Goal: Task Accomplishment & Management: Manage account settings

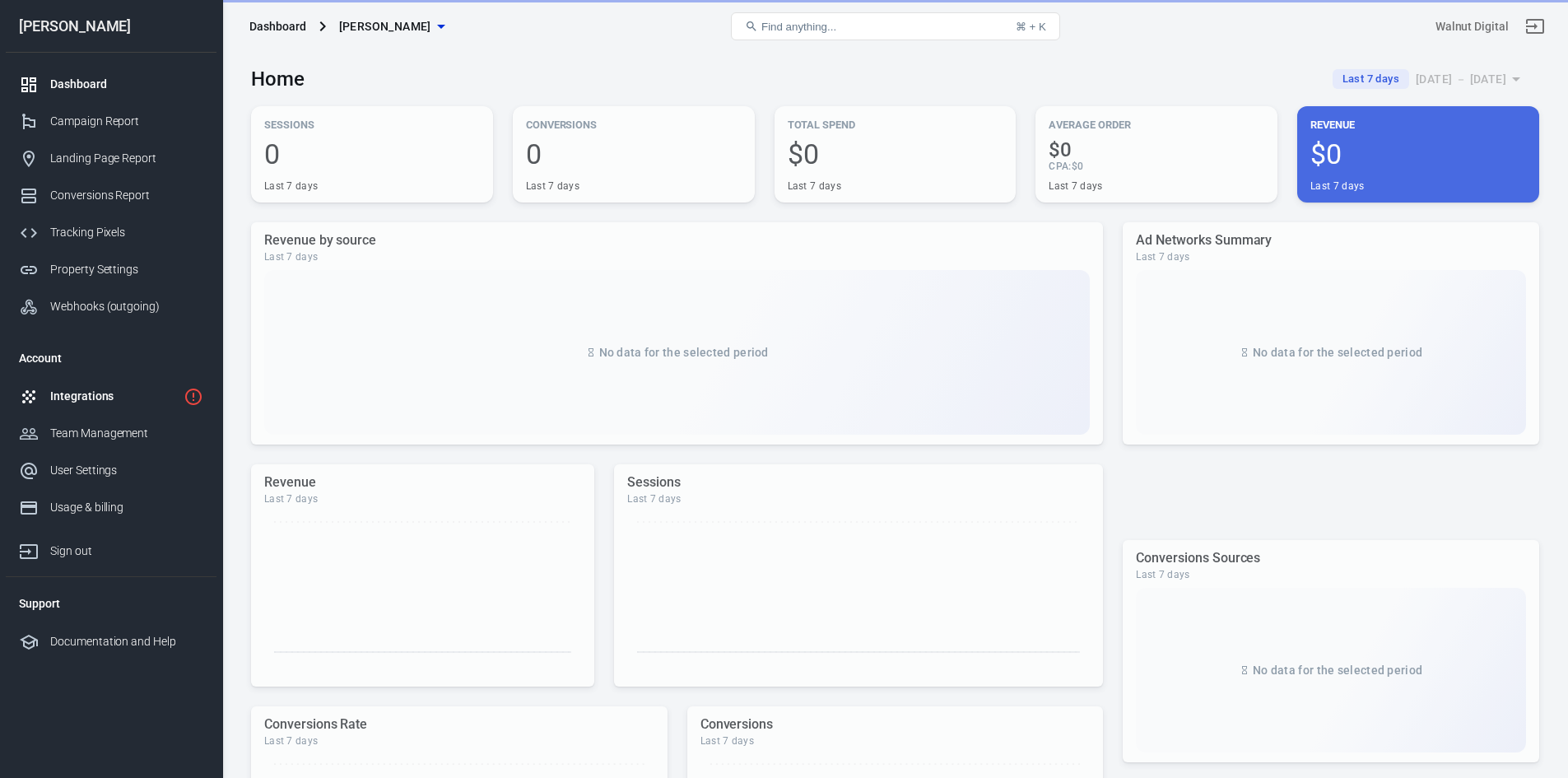
click at [132, 401] on div "Integrations" at bounding box center [113, 397] width 127 height 18
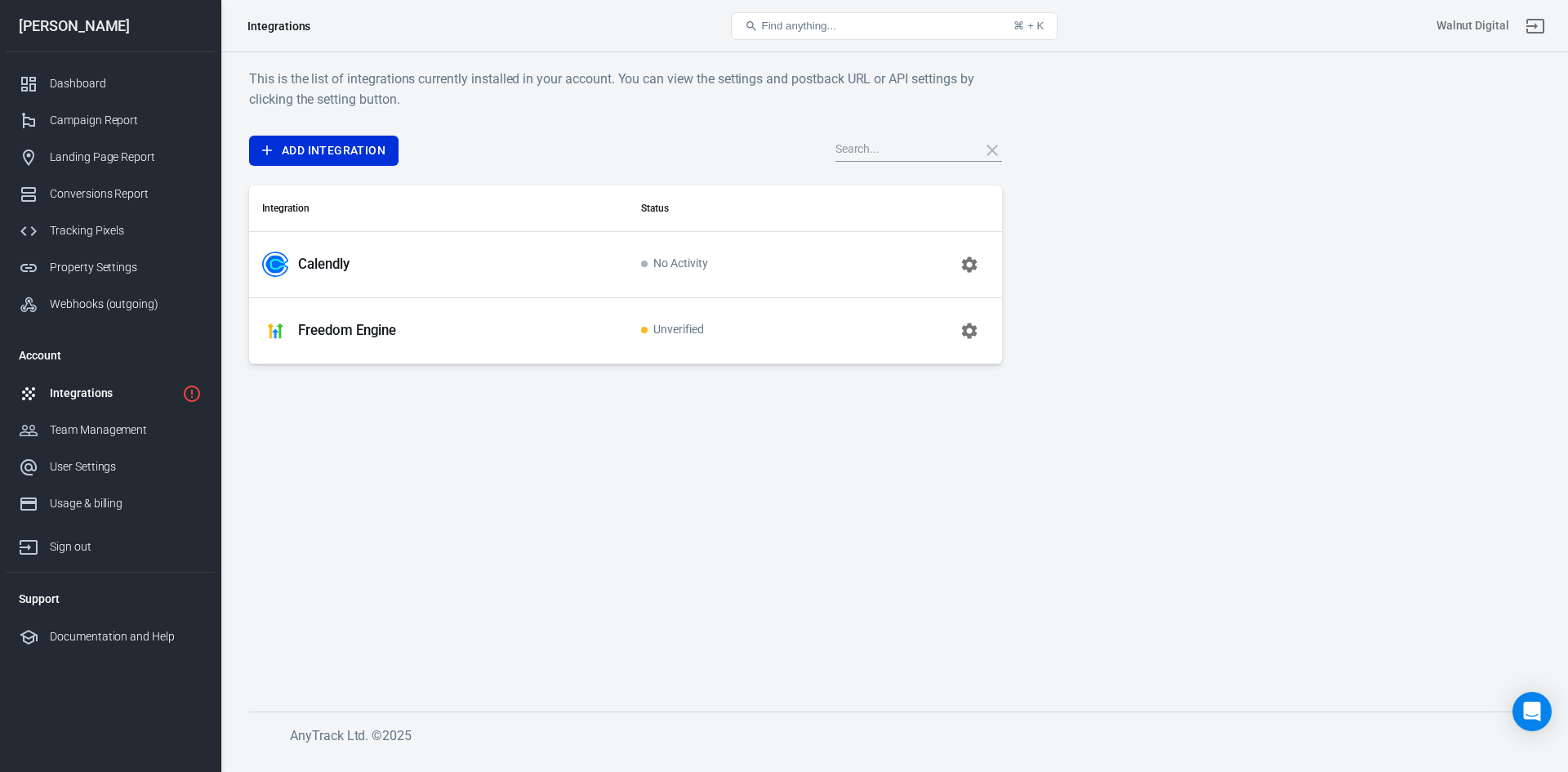
click at [954, 321] on button "button" at bounding box center [969, 330] width 39 height 39
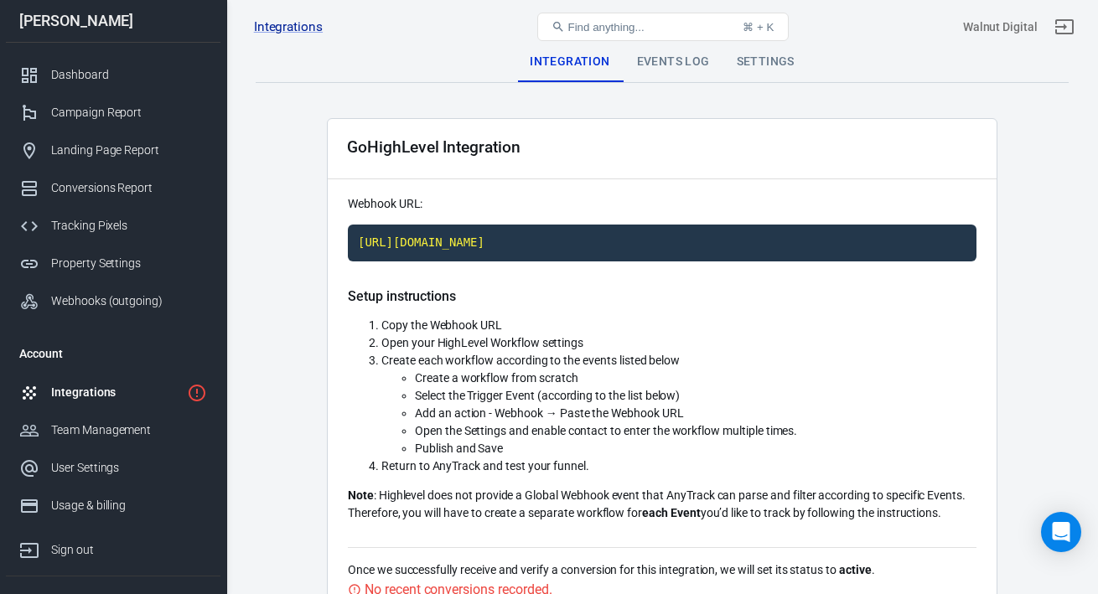
click at [55, 384] on div "Integrations" at bounding box center [115, 393] width 129 height 18
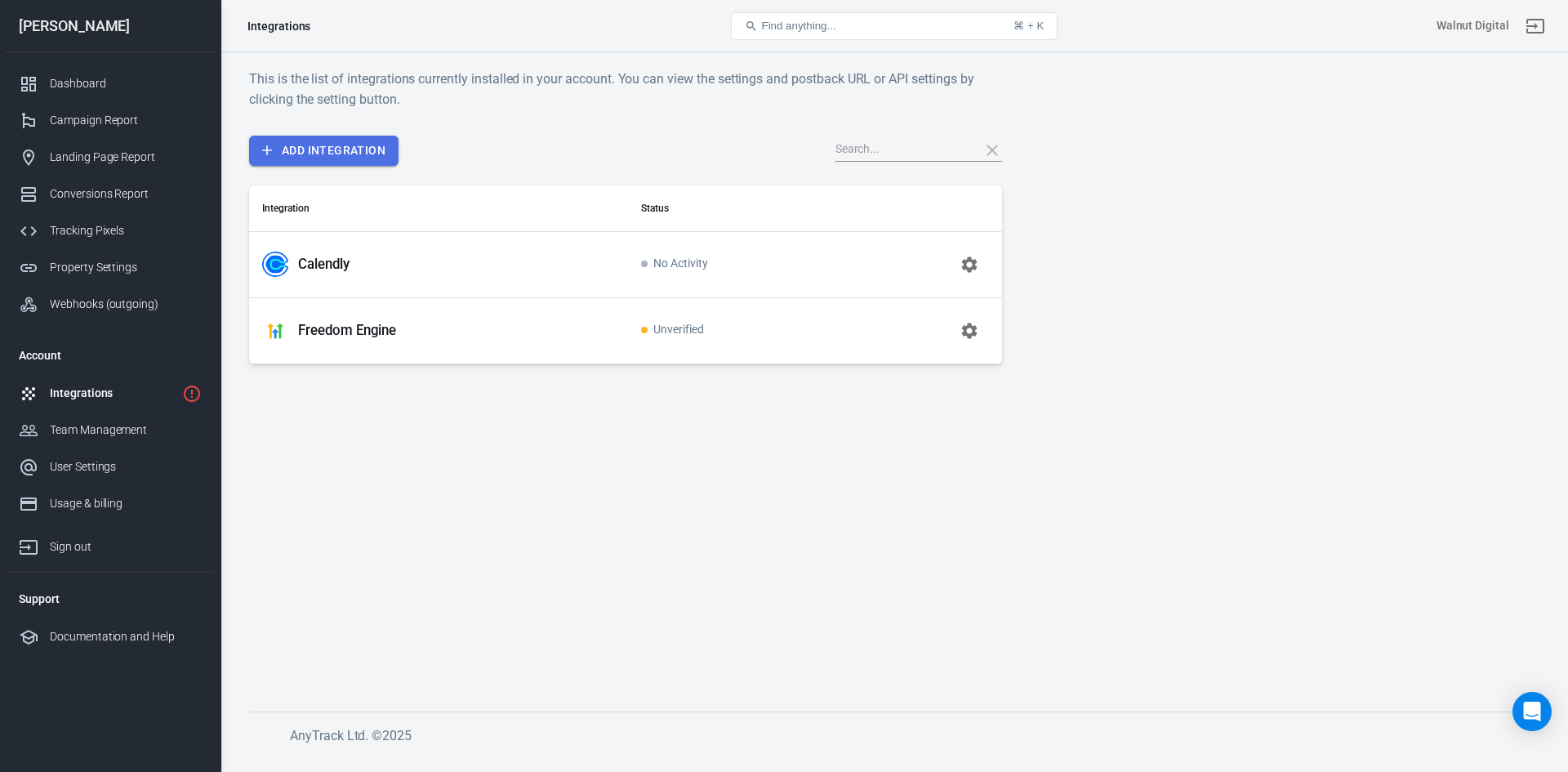
click at [336, 160] on link "Add Integration" at bounding box center [324, 150] width 149 height 30
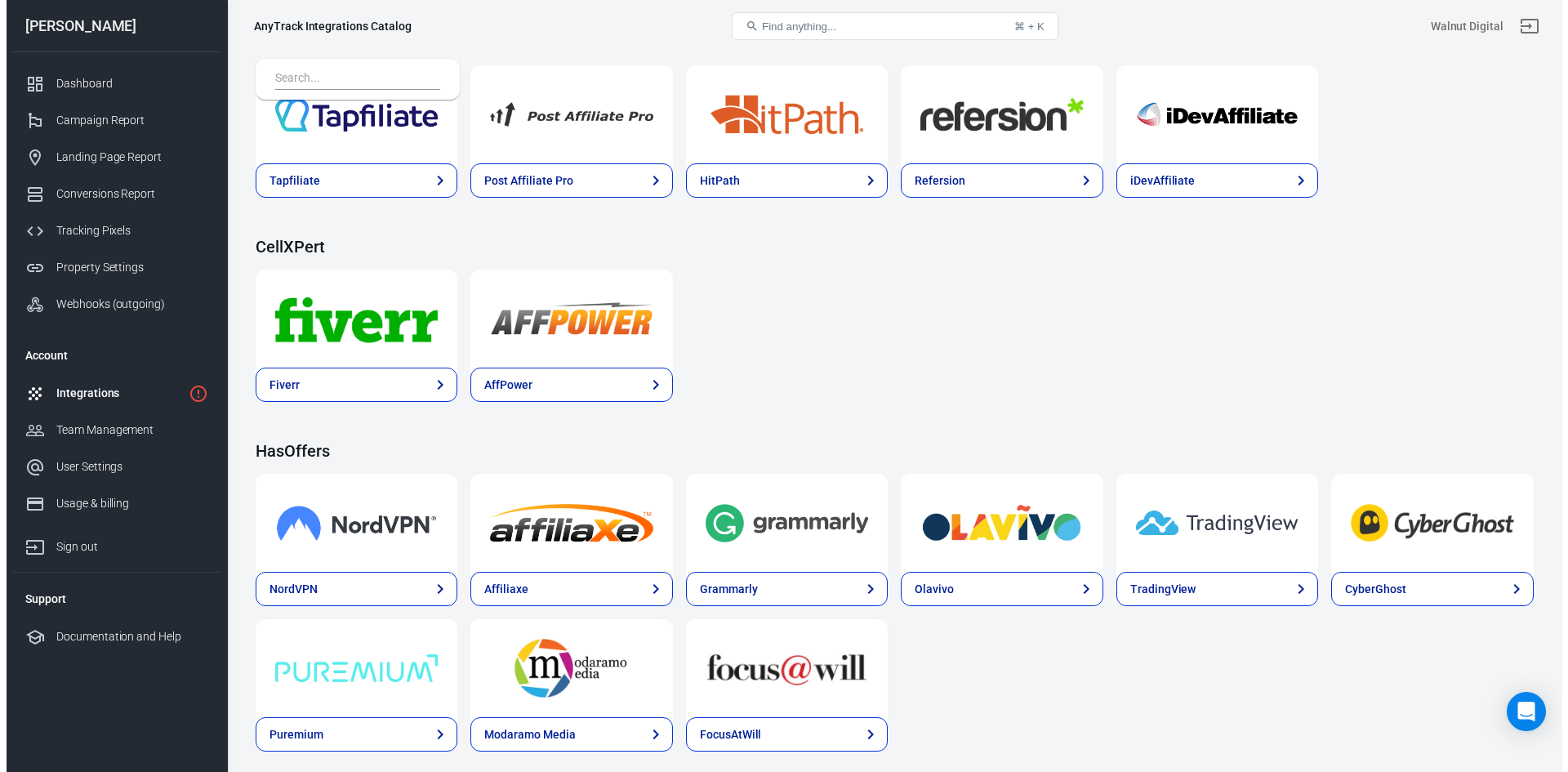
scroll to position [828, 0]
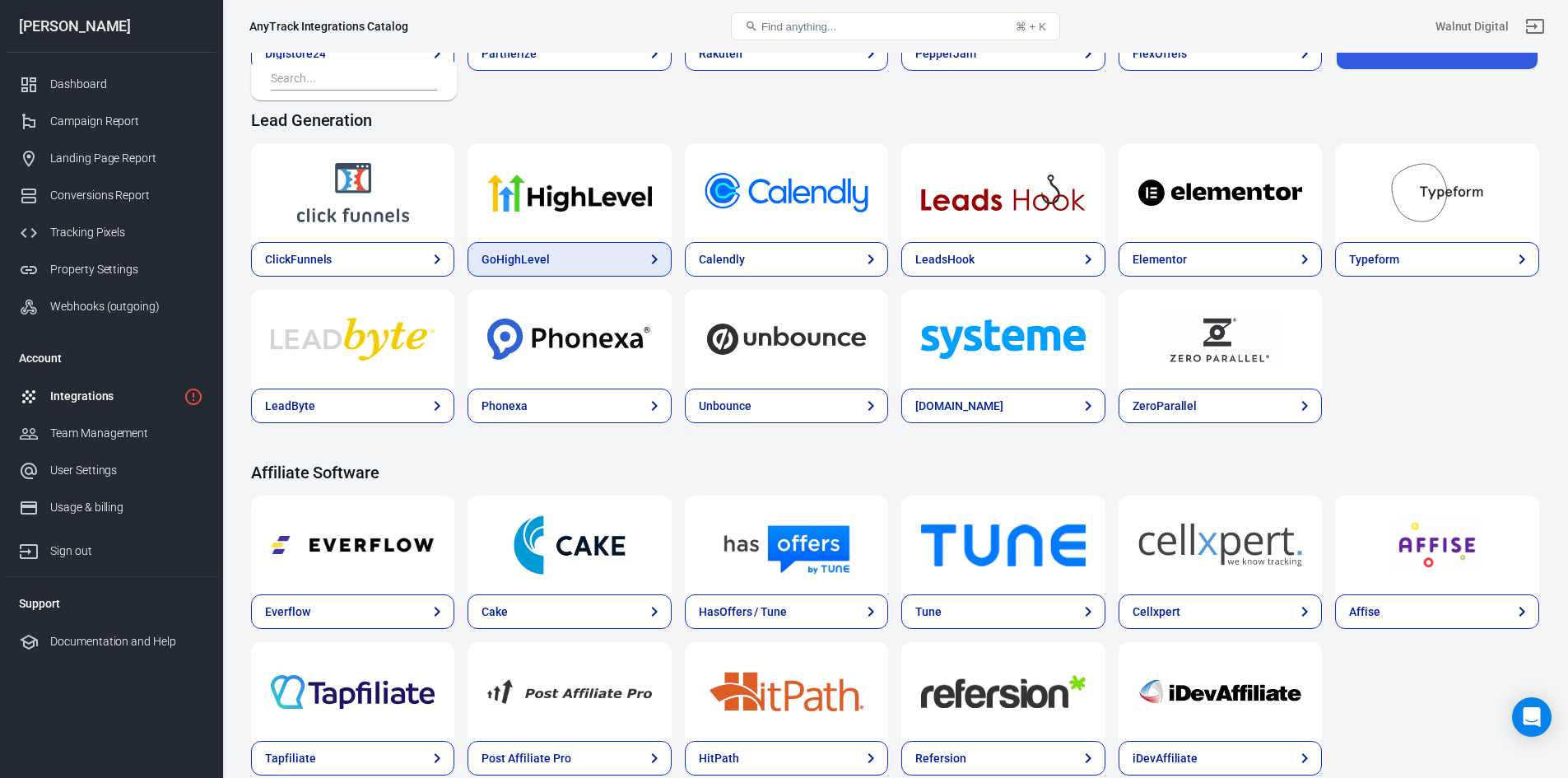
click at [556, 250] on link "GoHighLevel" at bounding box center [569, 258] width 203 height 34
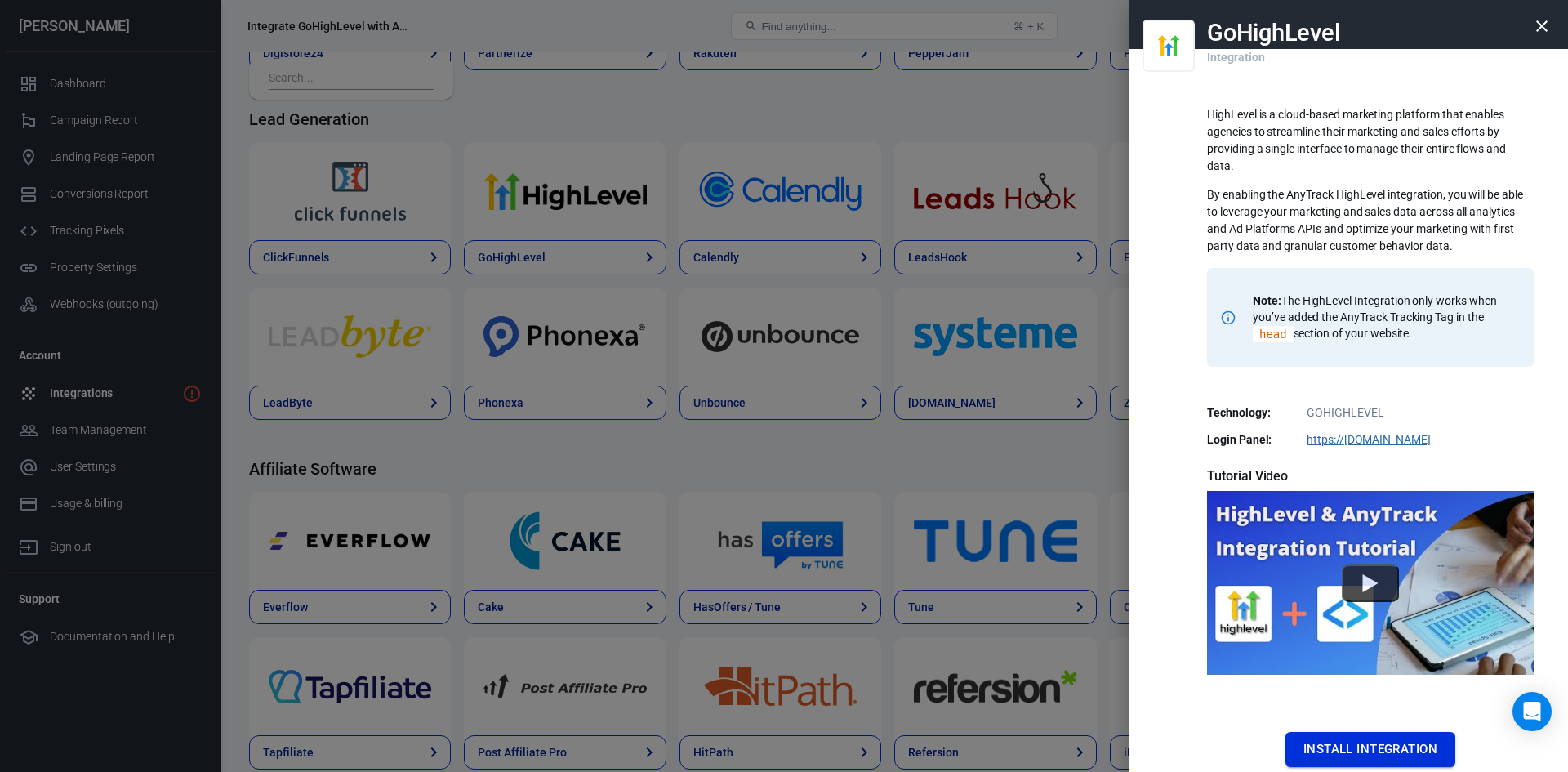
click at [1354, 745] on button "Install Integration" at bounding box center [1370, 749] width 170 height 34
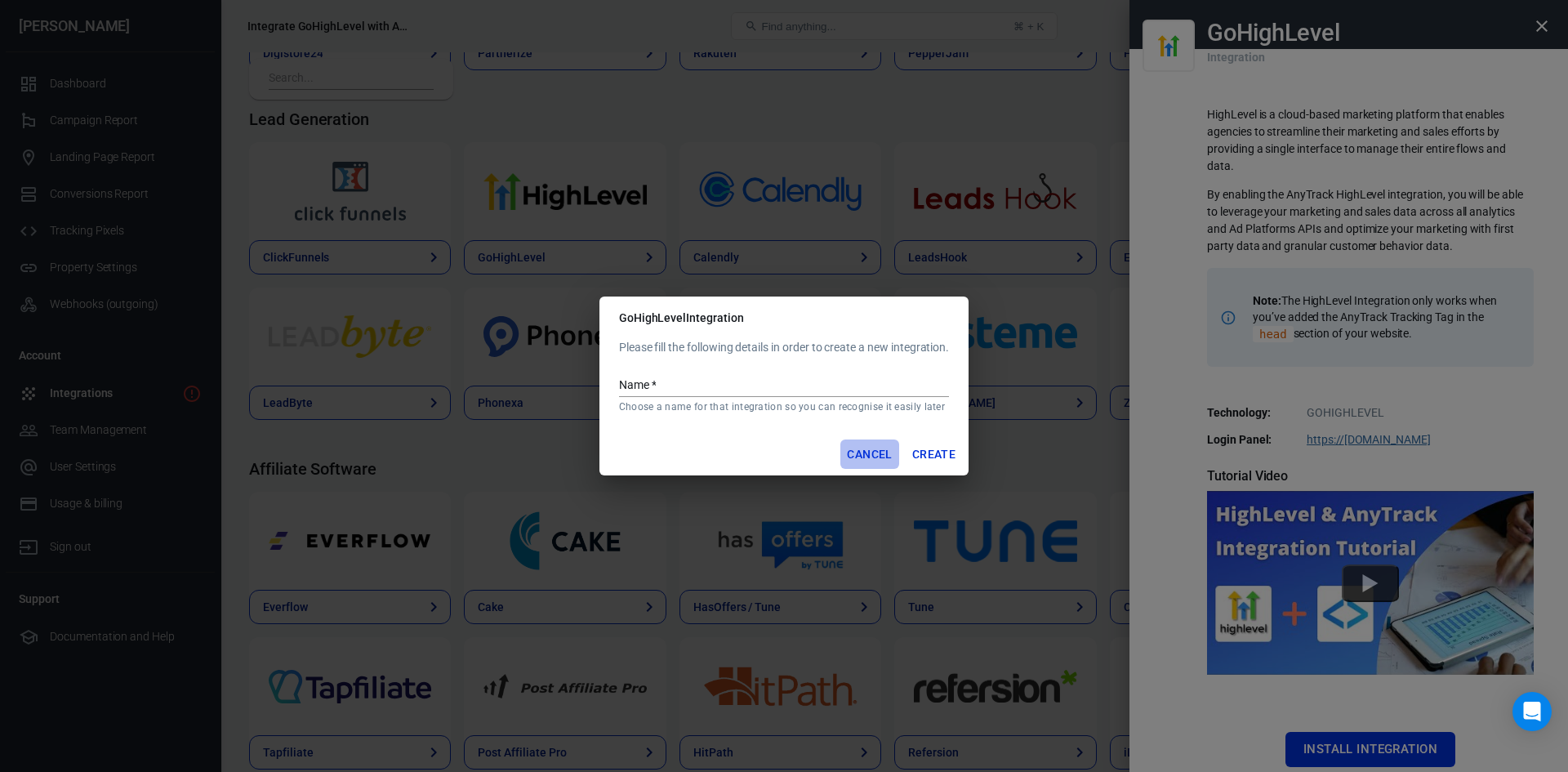
click at [856, 446] on button "Cancel" at bounding box center [868, 454] width 57 height 30
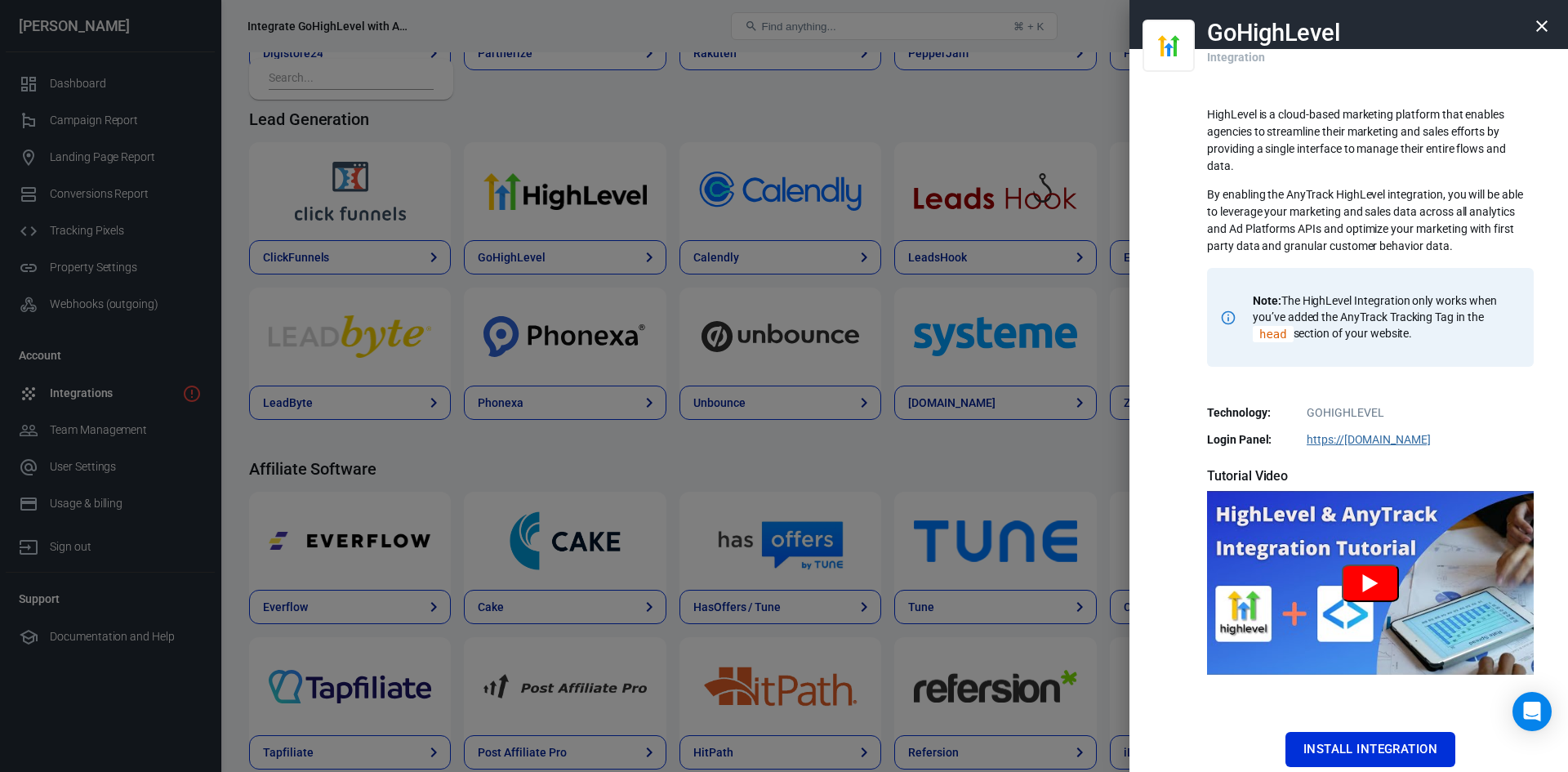
click at [1370, 565] on button "Watch GoHighLevel Tutorial" at bounding box center [1370, 583] width 57 height 38
click at [1232, 213] on p "By enabling the AnyTrack HighLevel integration, you will be able to leverage yo…" at bounding box center [1369, 220] width 326 height 68
click at [1352, 738] on button "Install Integration" at bounding box center [1370, 749] width 170 height 34
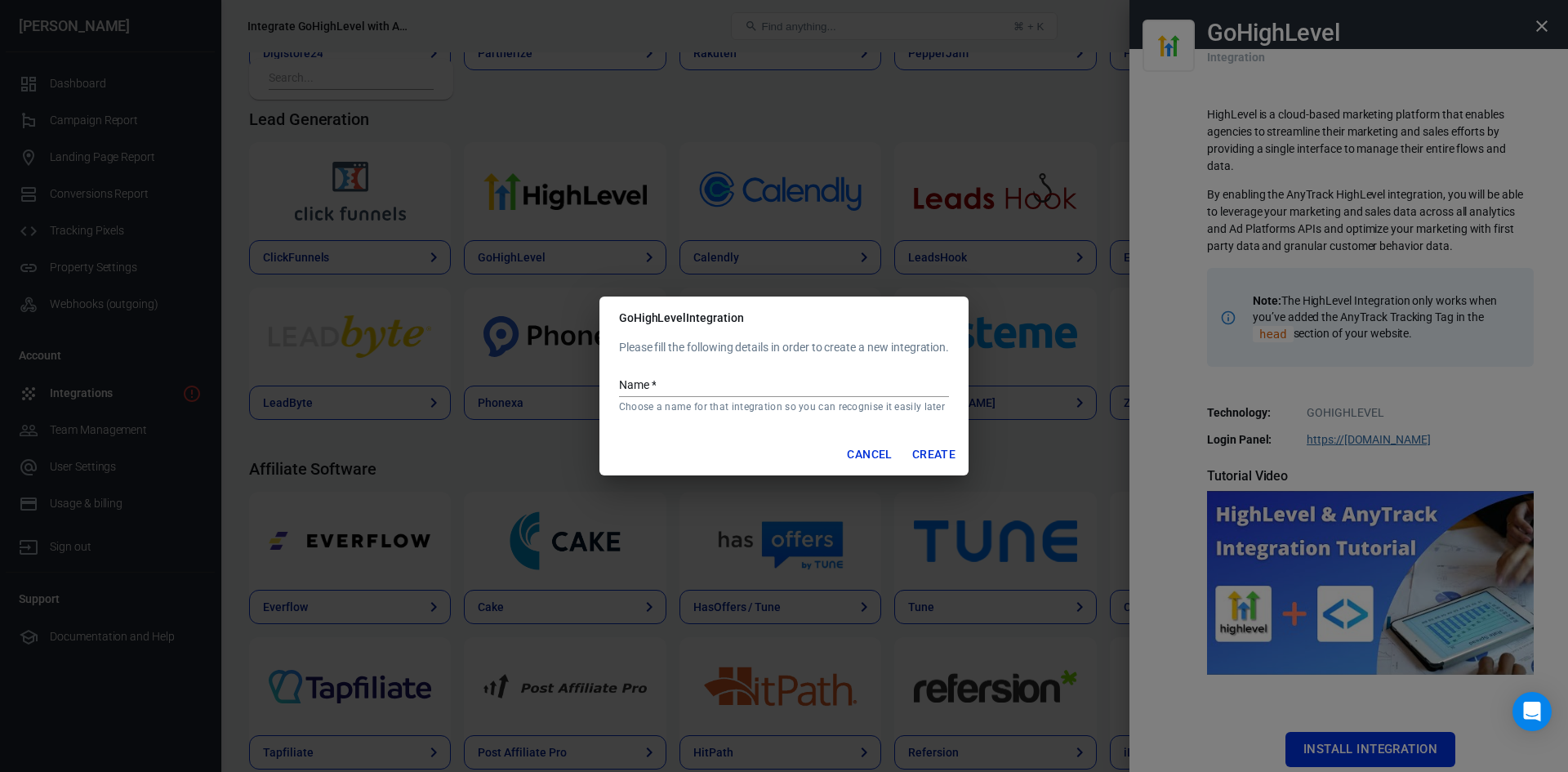
click at [708, 378] on input "Name   *" at bounding box center [784, 386] width 329 height 21
click at [756, 391] on input "Go" at bounding box center [784, 386] width 329 height 21
type input "Go High Level - [PERSON_NAME]"
click at [929, 455] on button "Create" at bounding box center [934, 454] width 57 height 30
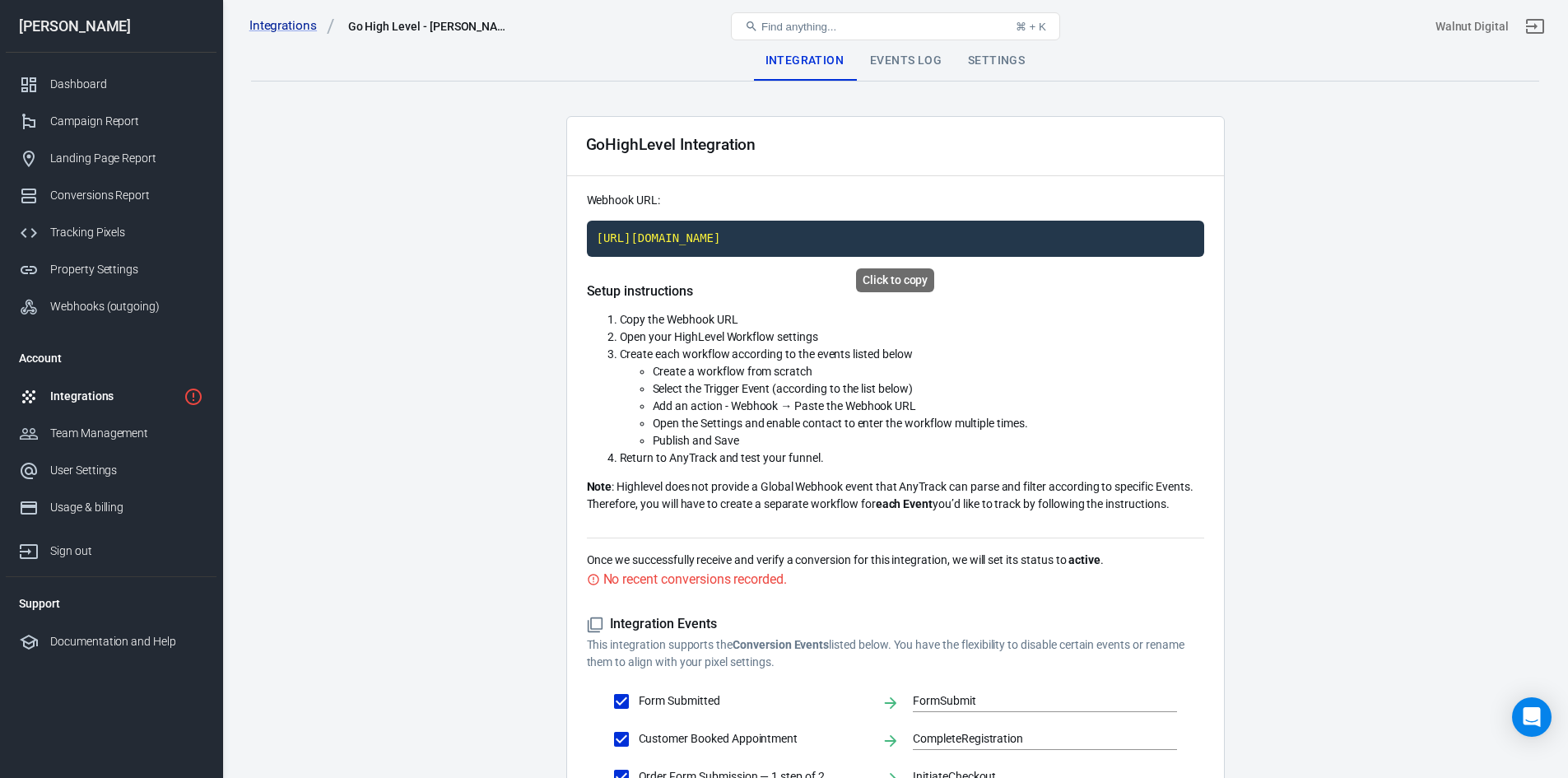
click at [856, 247] on code "[URL][DOMAIN_NAME]" at bounding box center [895, 239] width 617 height 36
click at [875, 238] on code "[URL][DOMAIN_NAME]" at bounding box center [895, 239] width 617 height 36
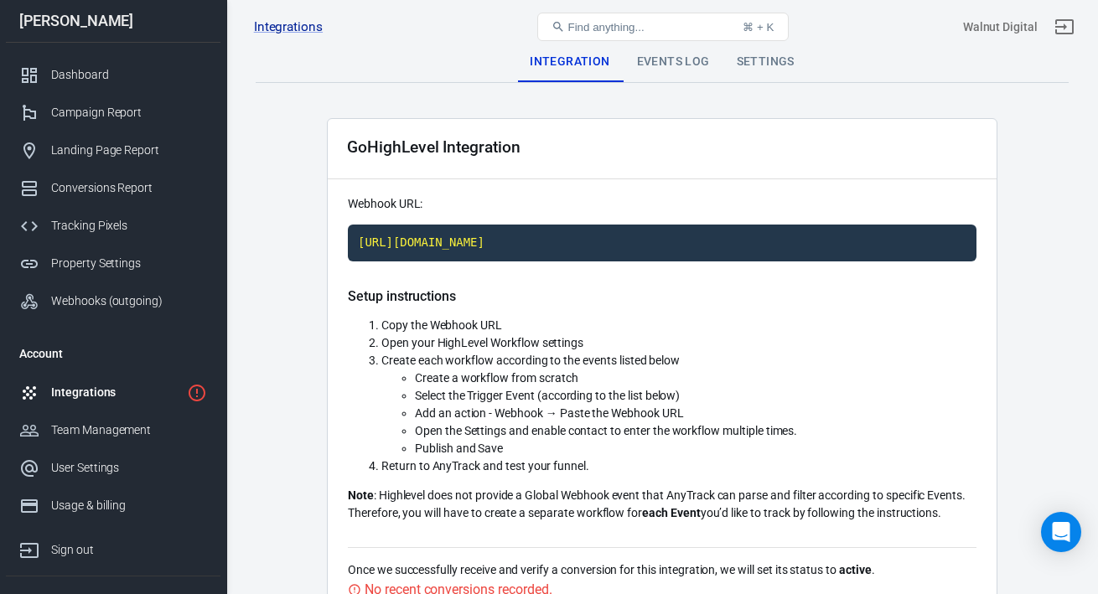
click at [766, 60] on div "Settings" at bounding box center [765, 62] width 85 height 40
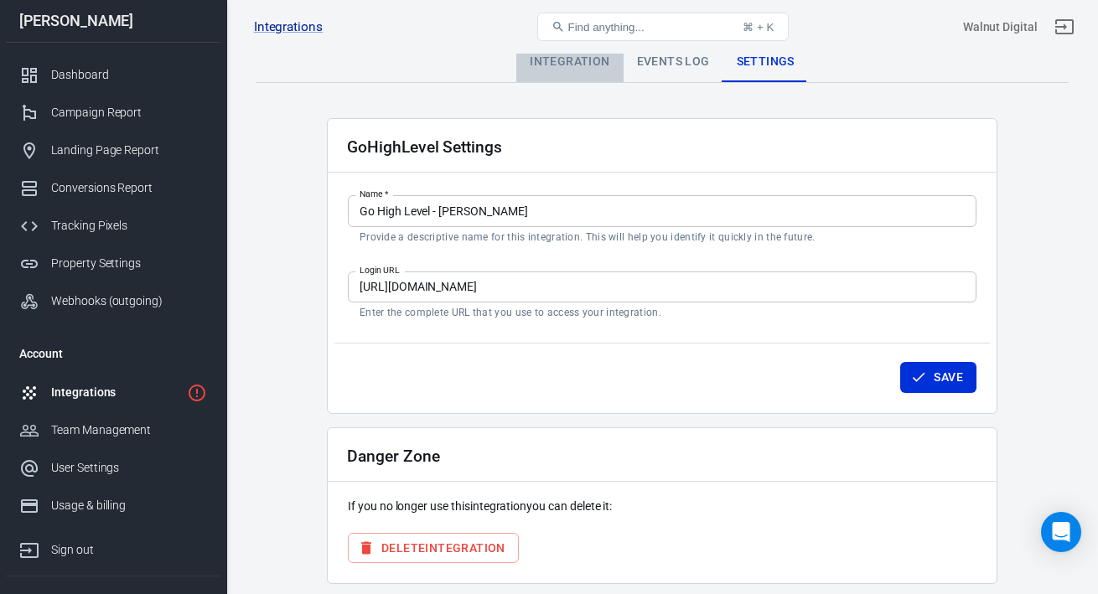
click at [583, 59] on div "Integration" at bounding box center [569, 62] width 106 height 40
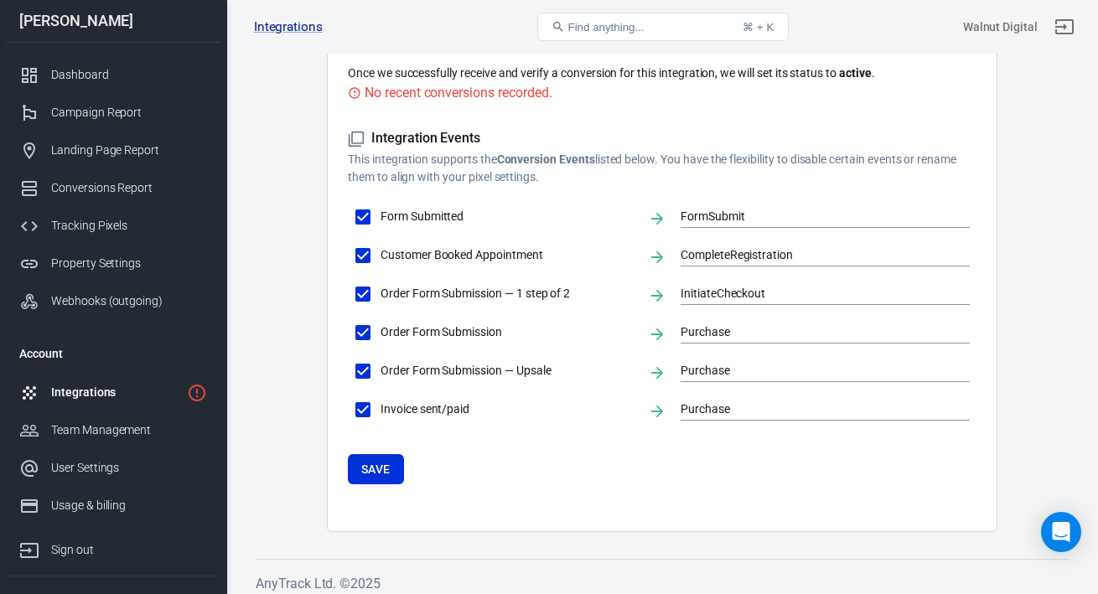
scroll to position [507, 0]
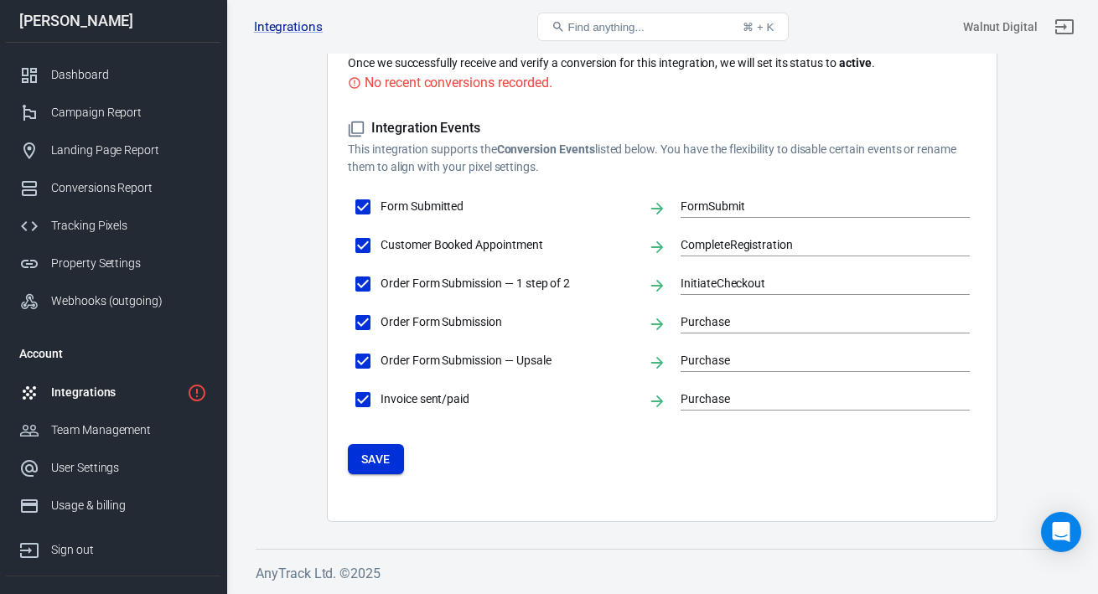
click at [368, 457] on button "Save" at bounding box center [376, 459] width 56 height 31
click at [901, 459] on form "Integration Events This integration supports the Conversion Events listed below…" at bounding box center [662, 297] width 628 height 354
click at [891, 449] on form "Integration Events This integration supports the Conversion Events listed below…" at bounding box center [662, 297] width 628 height 354
click at [851, 499] on div "Integration Events This integration supports the Conversion Events listed below…" at bounding box center [662, 297] width 628 height 408
click at [831, 427] on form "Integration Events This integration supports the Conversion Events listed below…" at bounding box center [662, 297] width 628 height 354
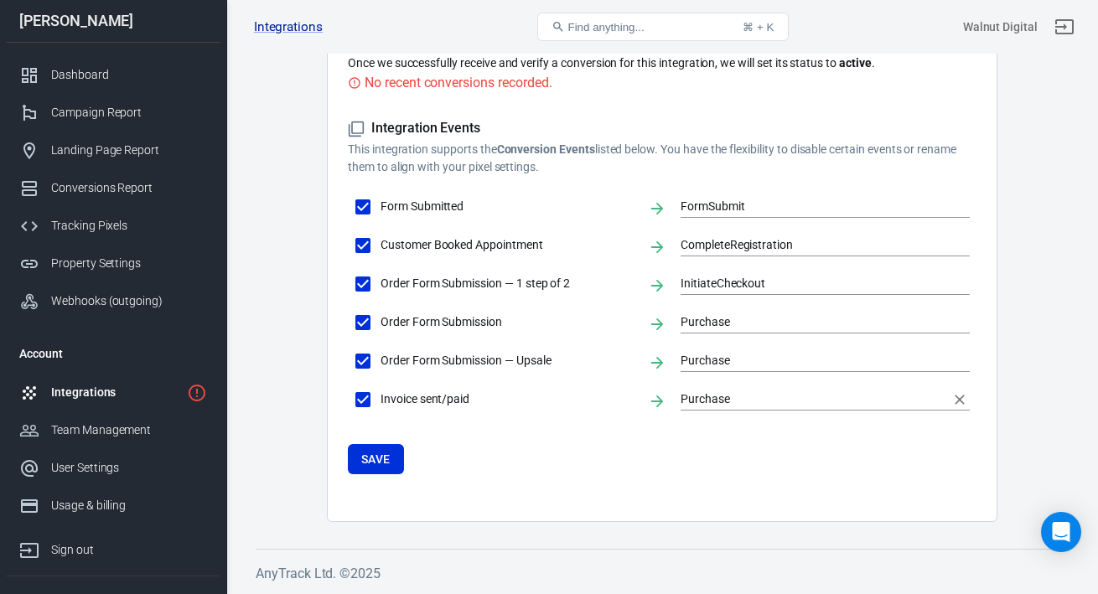
click at [744, 389] on input "Purchase" at bounding box center [812, 399] width 264 height 21
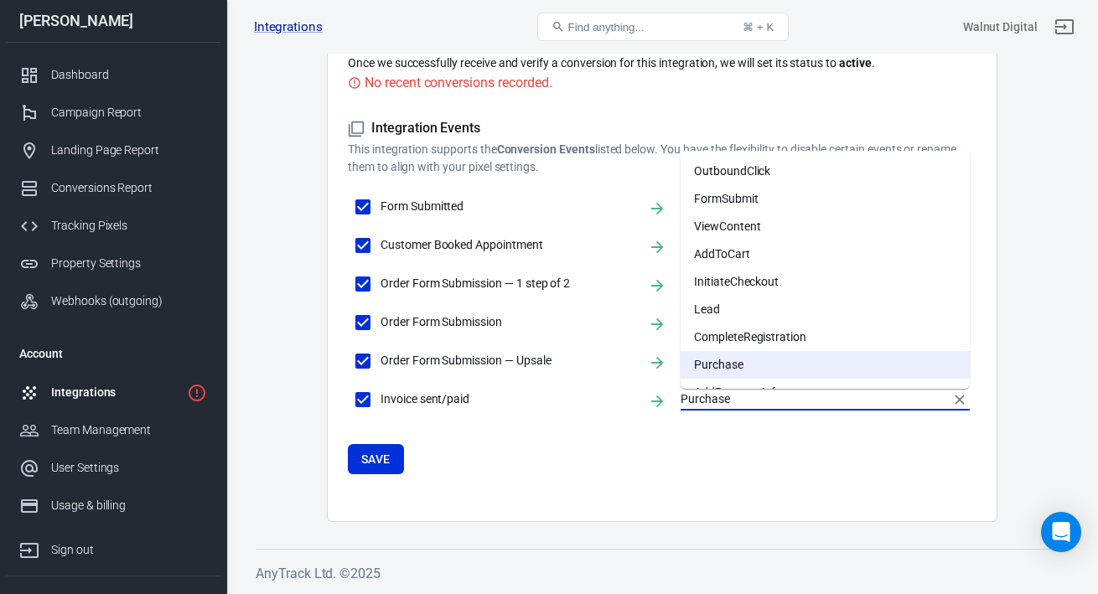
click at [751, 490] on div "Integration Events This integration supports the Conversion Events listed below…" at bounding box center [662, 297] width 628 height 408
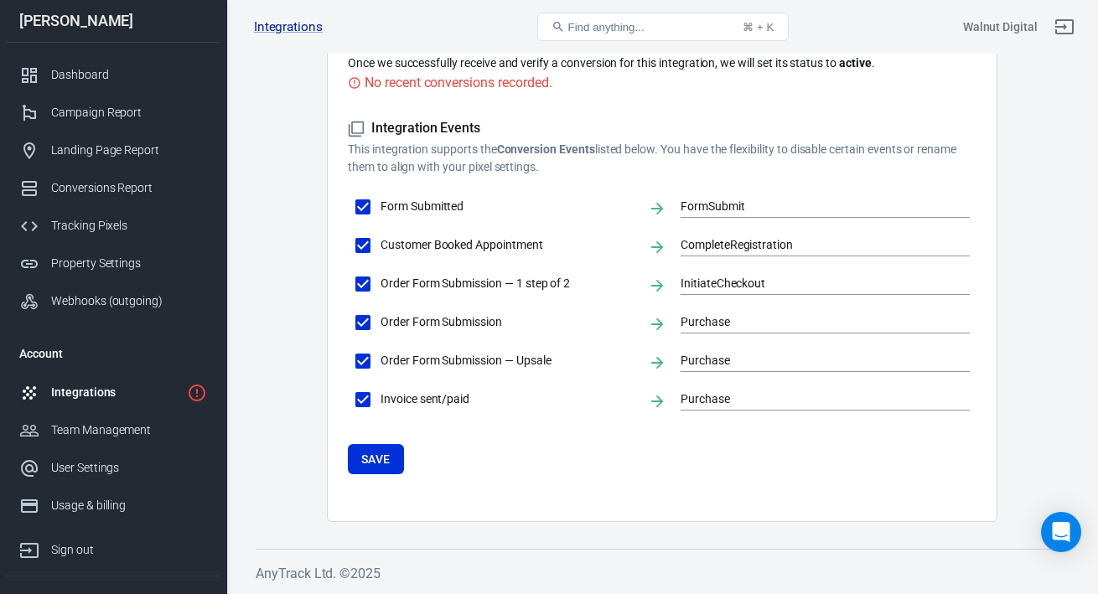
click at [1008, 194] on main "Integration Events Log Settings GoHighLevel Integration Webhook URL: [URL][DOMA…" at bounding box center [662, 28] width 813 height 987
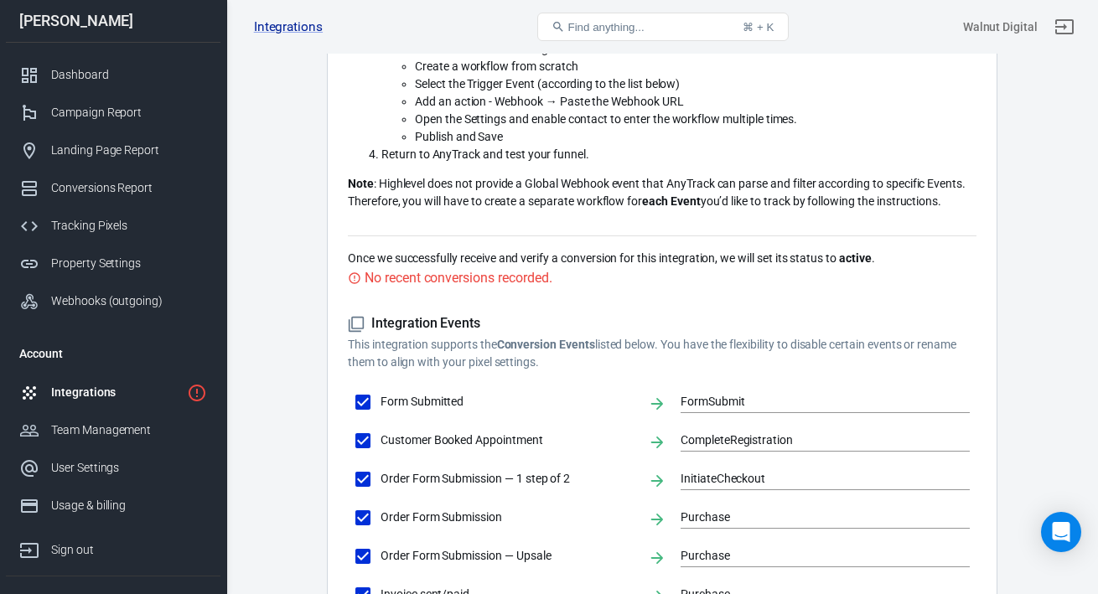
scroll to position [116, 0]
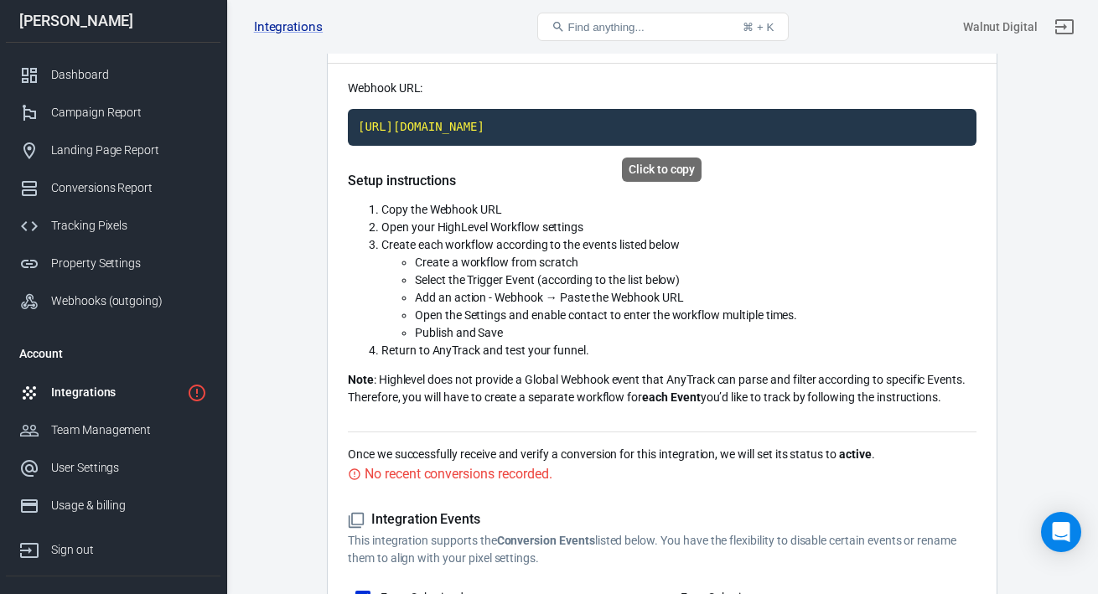
click at [648, 129] on code "[URL][DOMAIN_NAME]" at bounding box center [662, 127] width 628 height 37
click at [796, 316] on span "Open the Settings and enable contact to enter the workflow multiple times." at bounding box center [606, 314] width 382 height 13
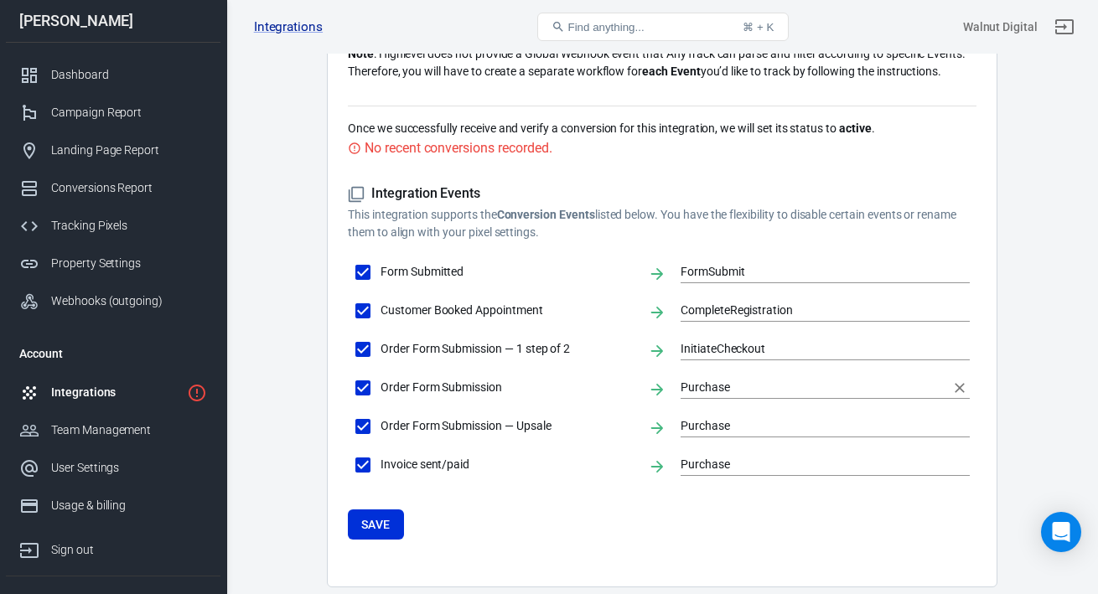
scroll to position [507, 0]
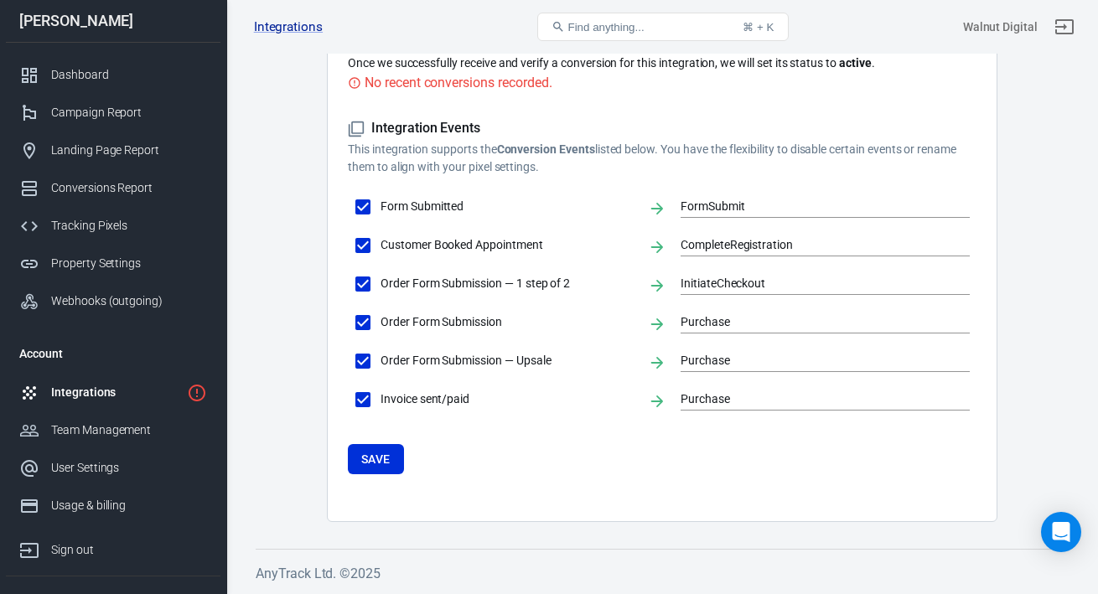
click at [873, 480] on div "Integration Events This integration supports the Conversion Events listed below…" at bounding box center [662, 297] width 628 height 408
click at [1017, 280] on main "Integration Events Log Settings GoHighLevel Integration Webhook URL: [URL][DOMA…" at bounding box center [662, 28] width 813 height 987
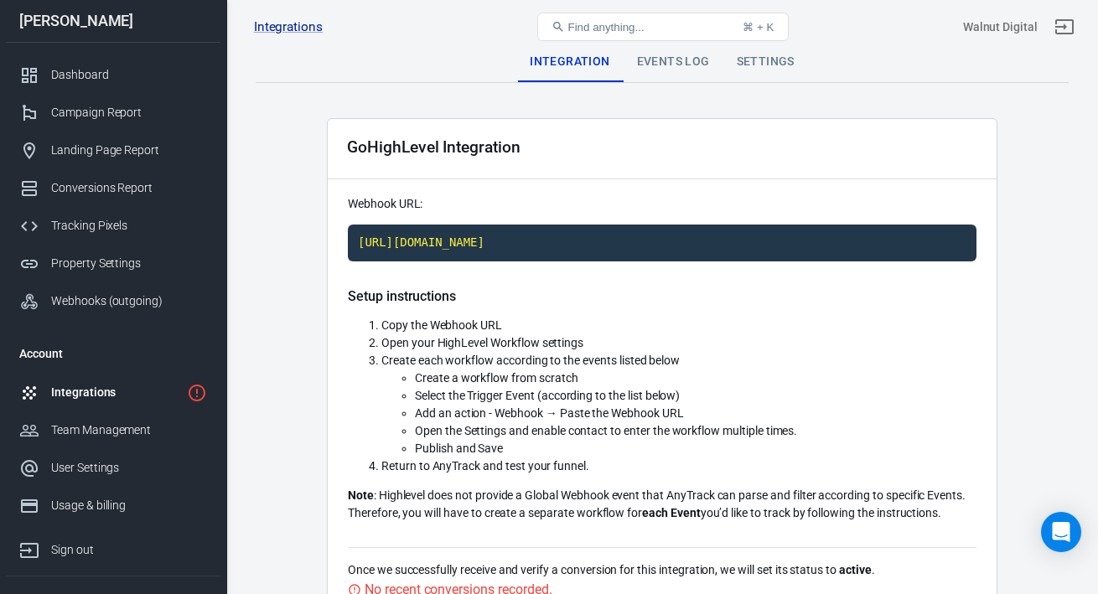
click at [683, 60] on div "Events Log" at bounding box center [673, 62] width 100 height 40
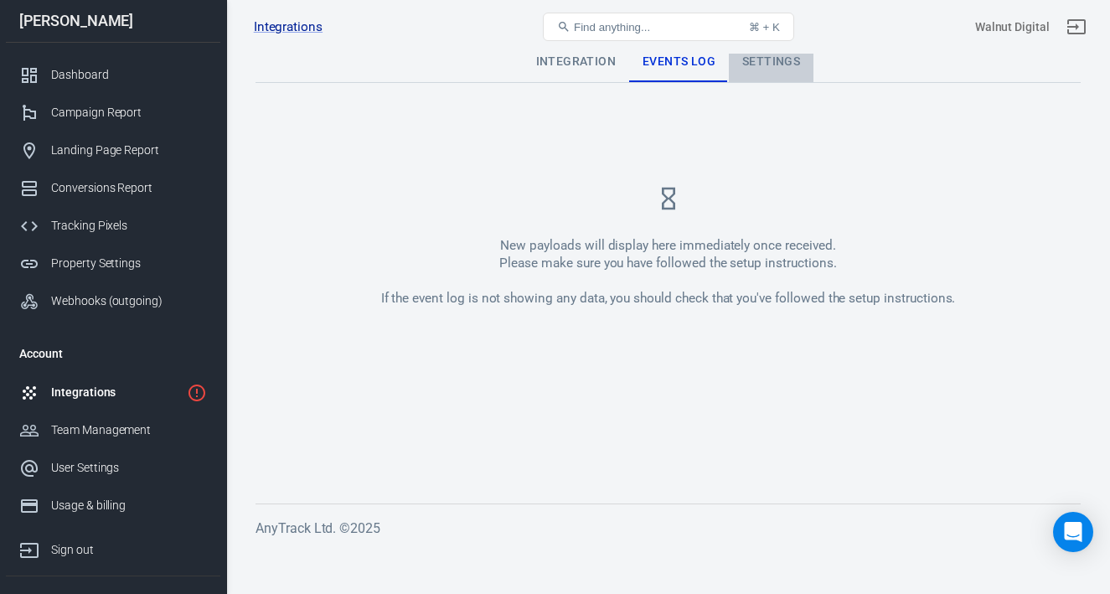
click at [765, 61] on div "Settings" at bounding box center [771, 62] width 85 height 40
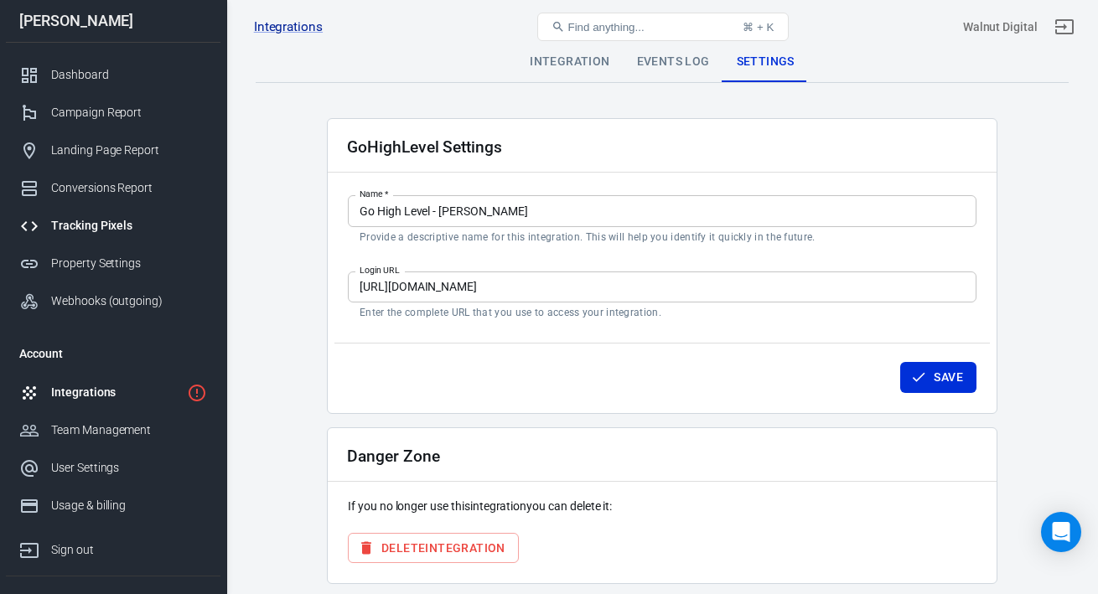
click at [92, 218] on div "Tracking Pixels" at bounding box center [129, 226] width 156 height 18
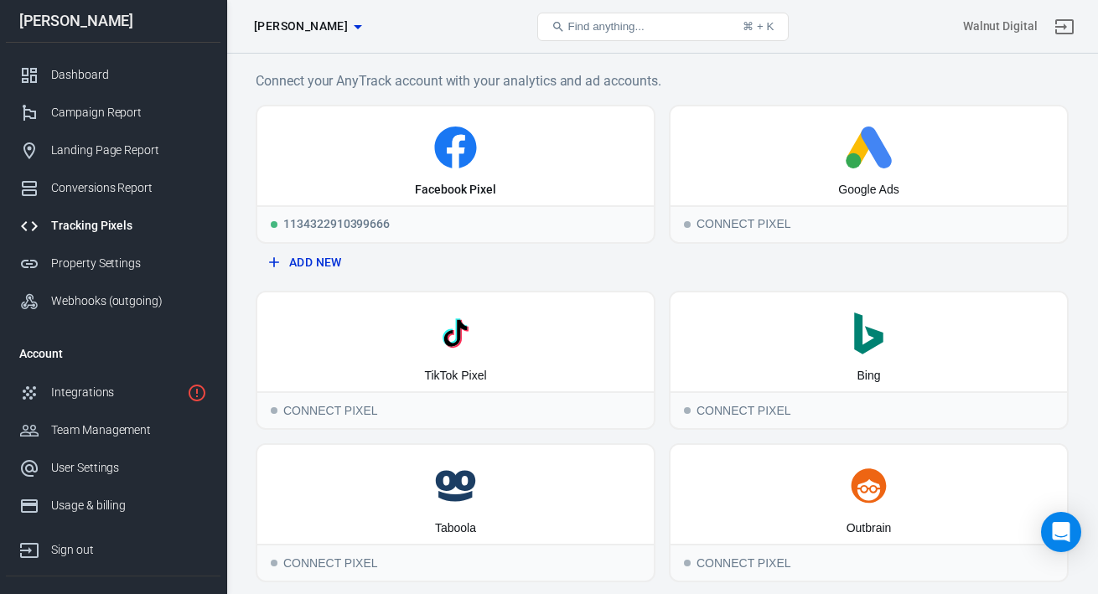
click at [297, 34] on span "[PERSON_NAME]" at bounding box center [301, 26] width 94 height 21
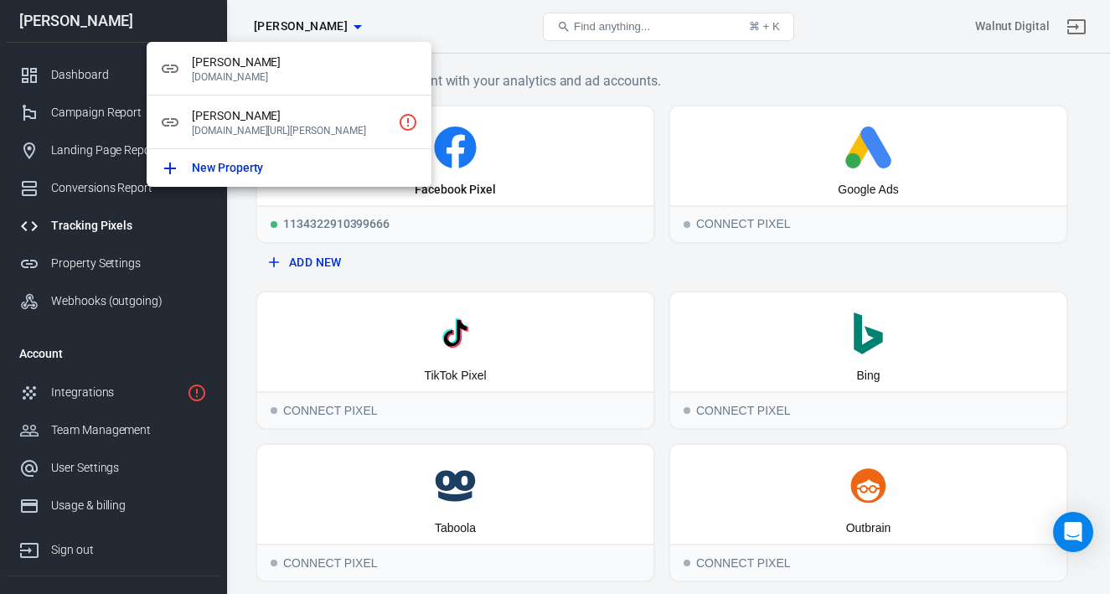
click at [87, 237] on div at bounding box center [555, 297] width 1110 height 594
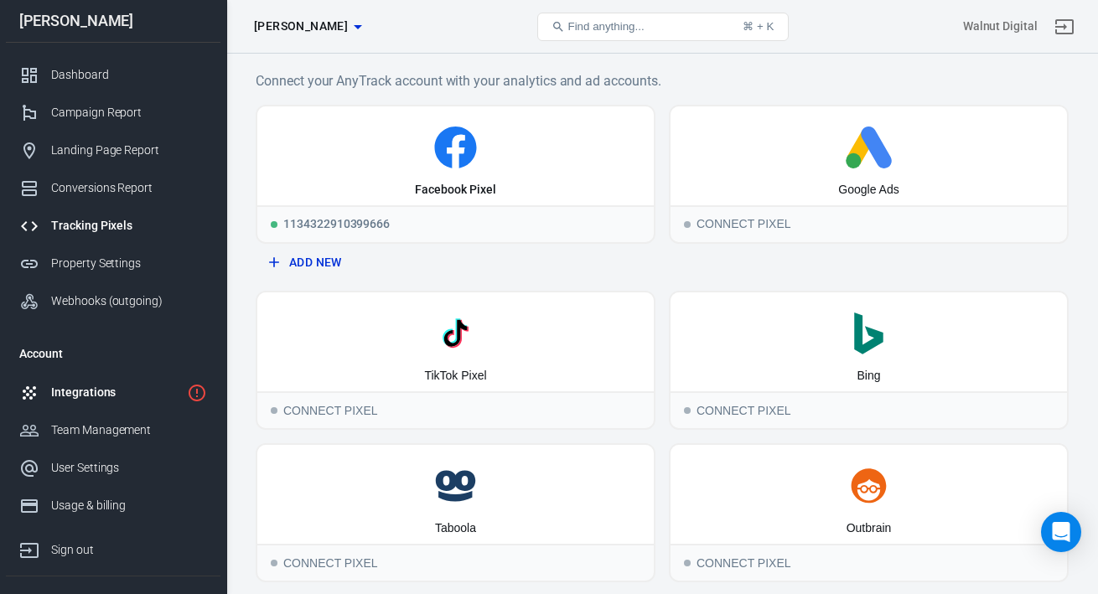
click at [88, 401] on link "Integrations" at bounding box center [113, 393] width 214 height 38
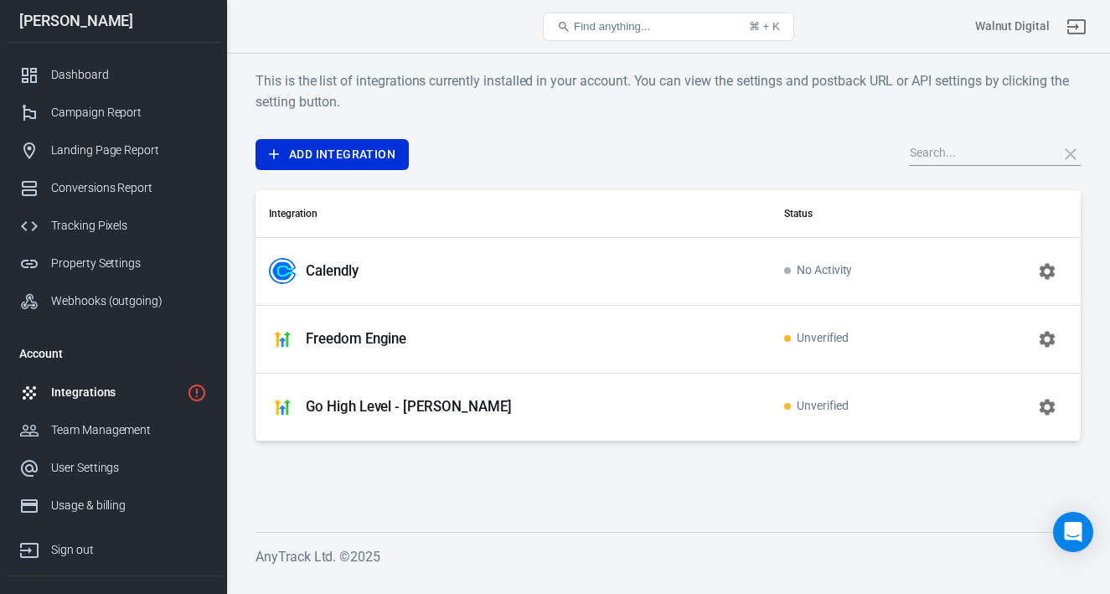
click at [1043, 410] on icon "button" at bounding box center [1048, 407] width 16 height 16
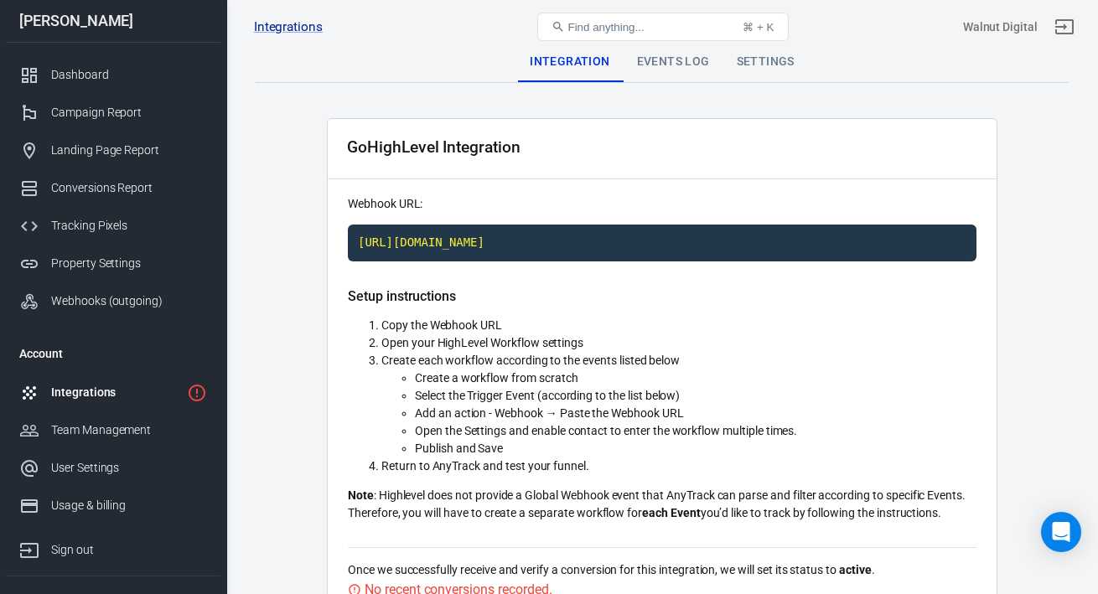
click at [757, 60] on div "Settings" at bounding box center [765, 62] width 85 height 40
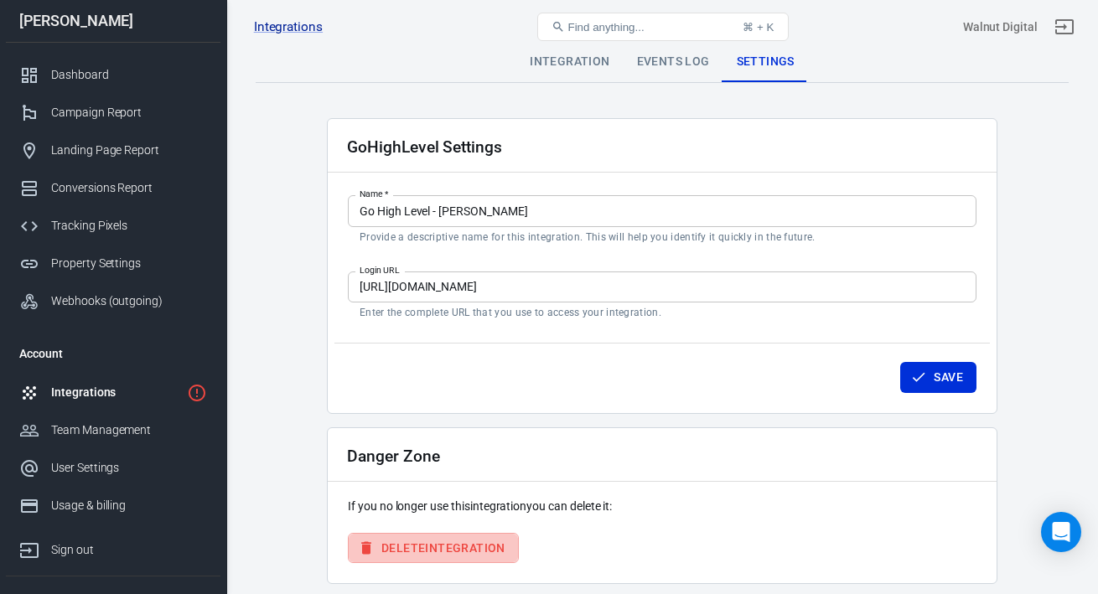
click at [460, 552] on button "Delete Integration" at bounding box center [433, 548] width 171 height 31
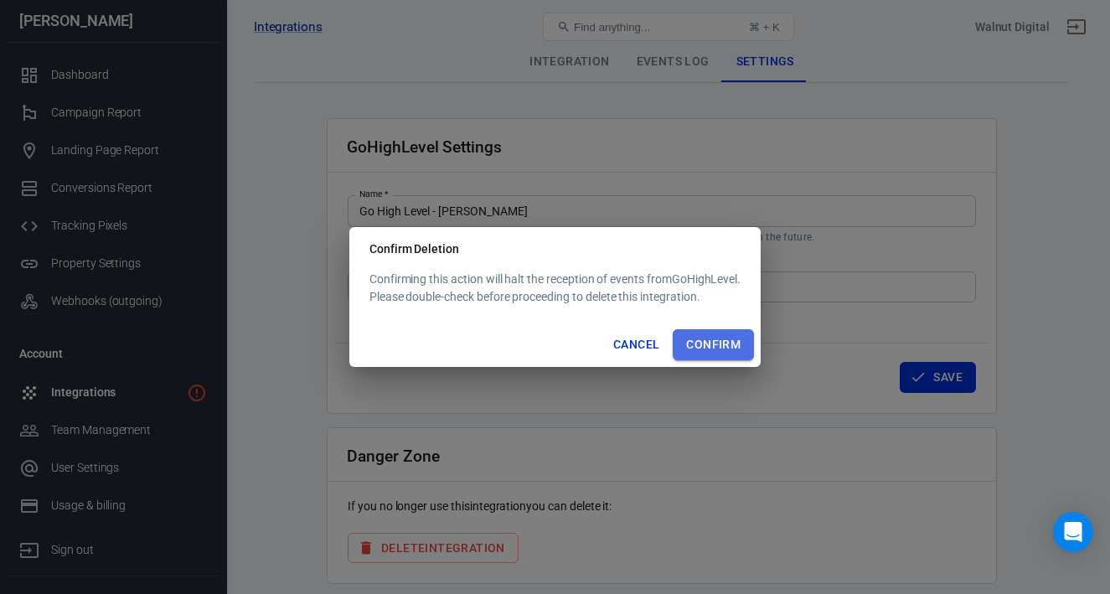
click at [719, 334] on button "Confirm" at bounding box center [713, 344] width 81 height 31
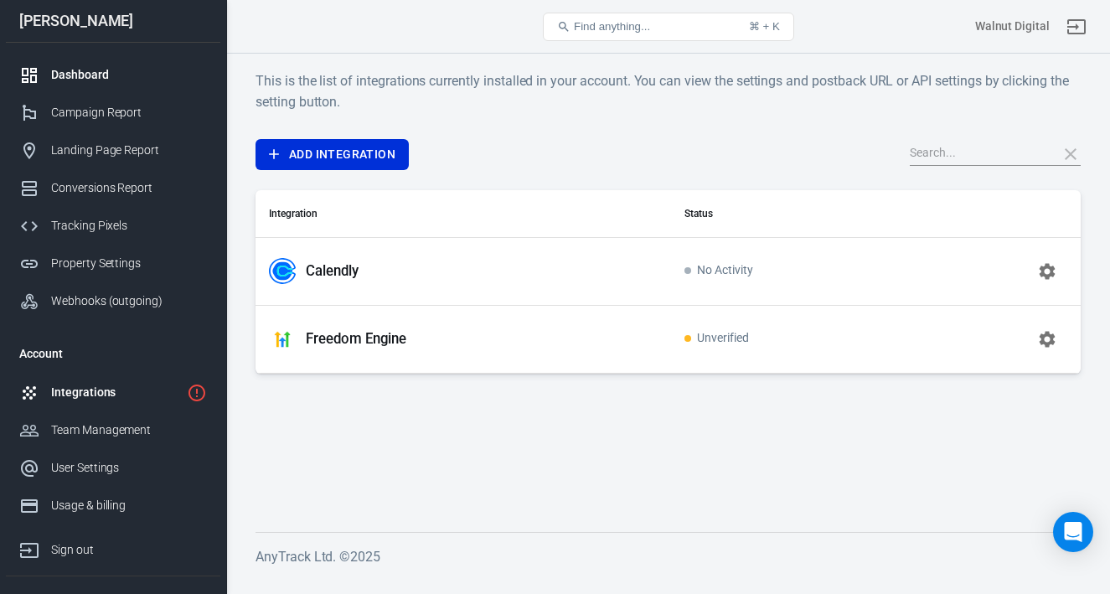
click at [69, 68] on div "Dashboard" at bounding box center [129, 75] width 156 height 18
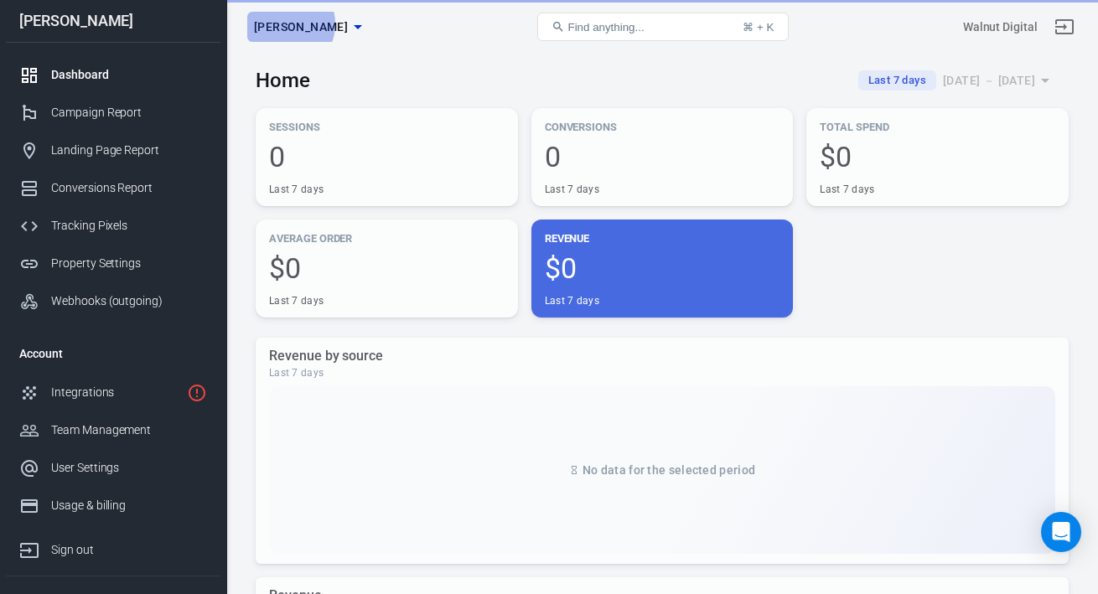
click at [284, 24] on span "[PERSON_NAME]" at bounding box center [301, 27] width 94 height 21
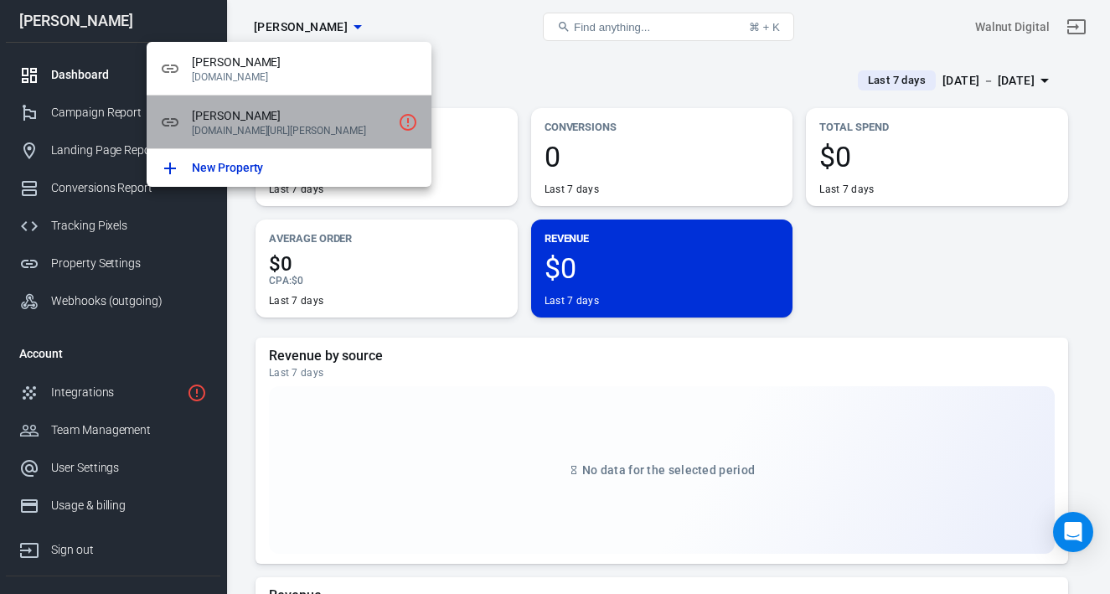
click at [292, 124] on span "[PERSON_NAME]" at bounding box center [291, 116] width 199 height 18
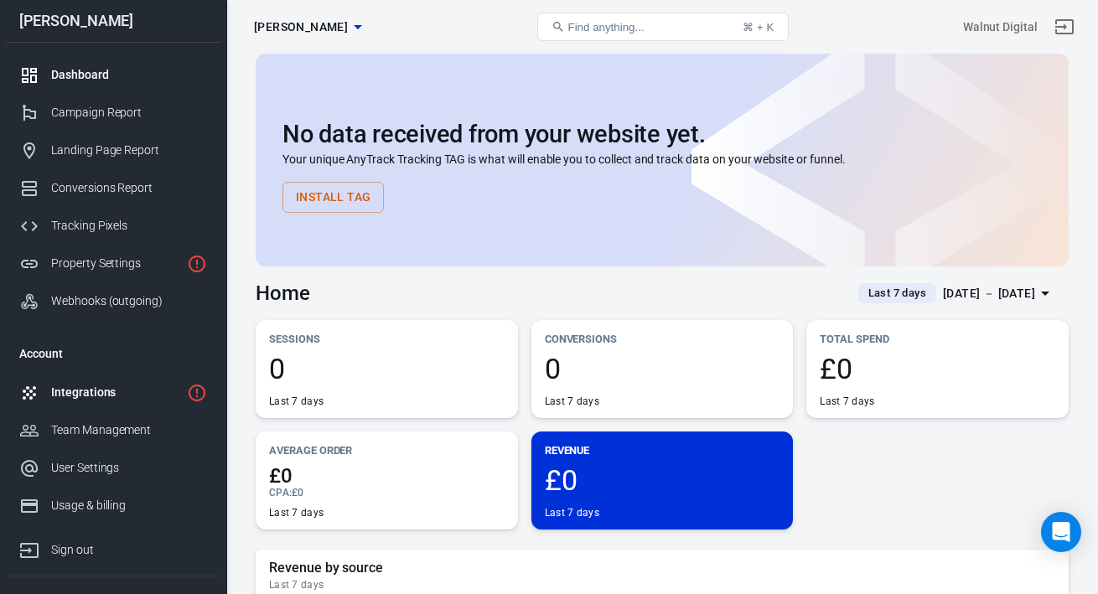
click at [78, 385] on div "Integrations" at bounding box center [115, 393] width 129 height 18
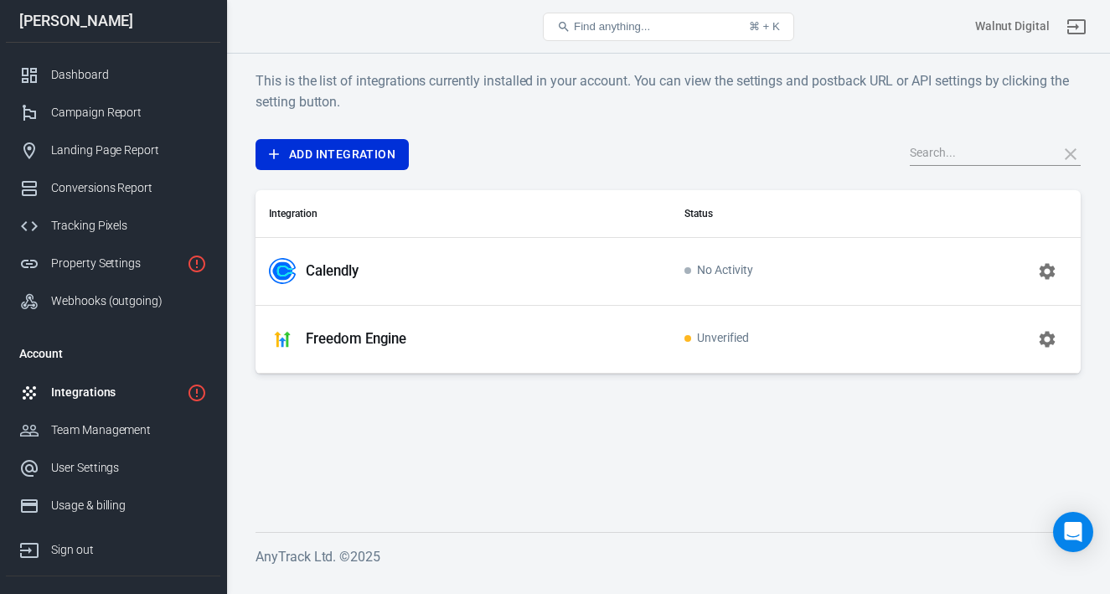
click at [1047, 349] on button "button" at bounding box center [1047, 339] width 40 height 40
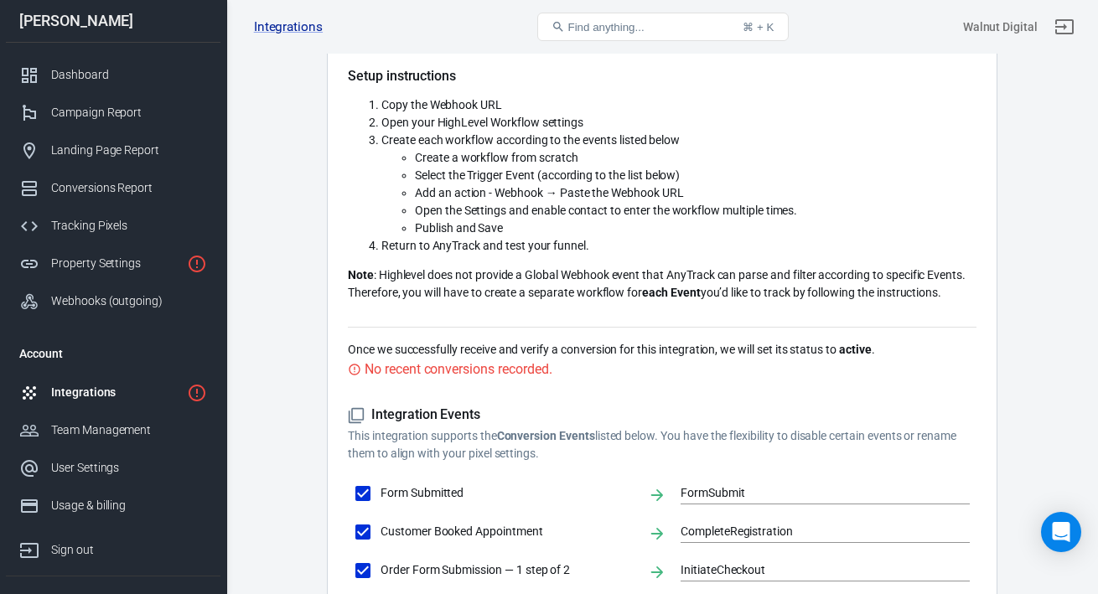
scroll to position [116, 0]
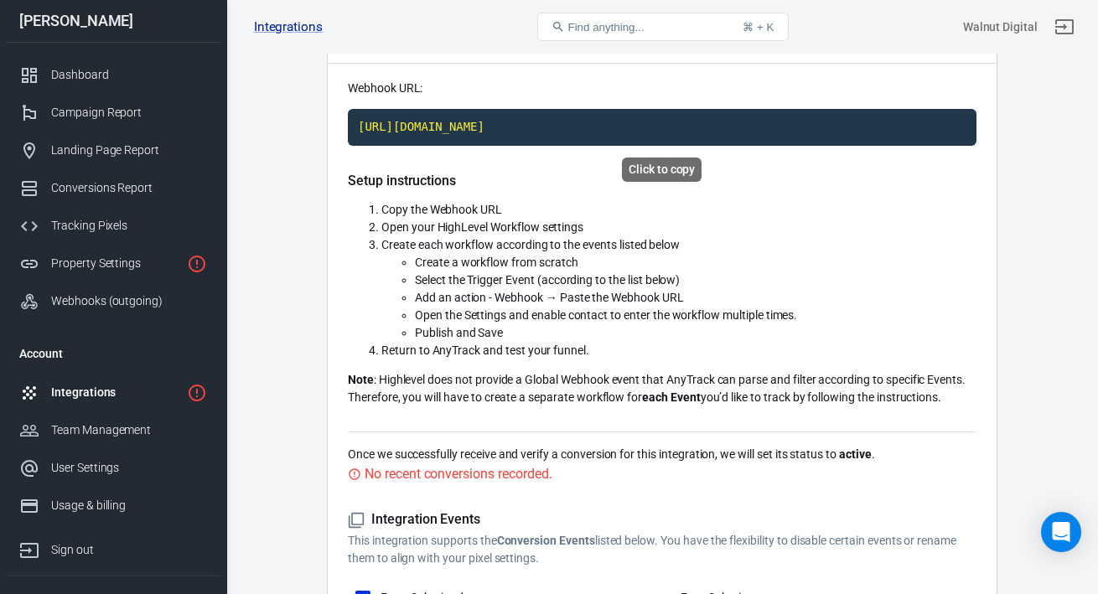
click at [569, 132] on code "[URL][DOMAIN_NAME]" at bounding box center [662, 127] width 628 height 37
click at [851, 60] on div "GoHighLevel Integration" at bounding box center [662, 33] width 669 height 60
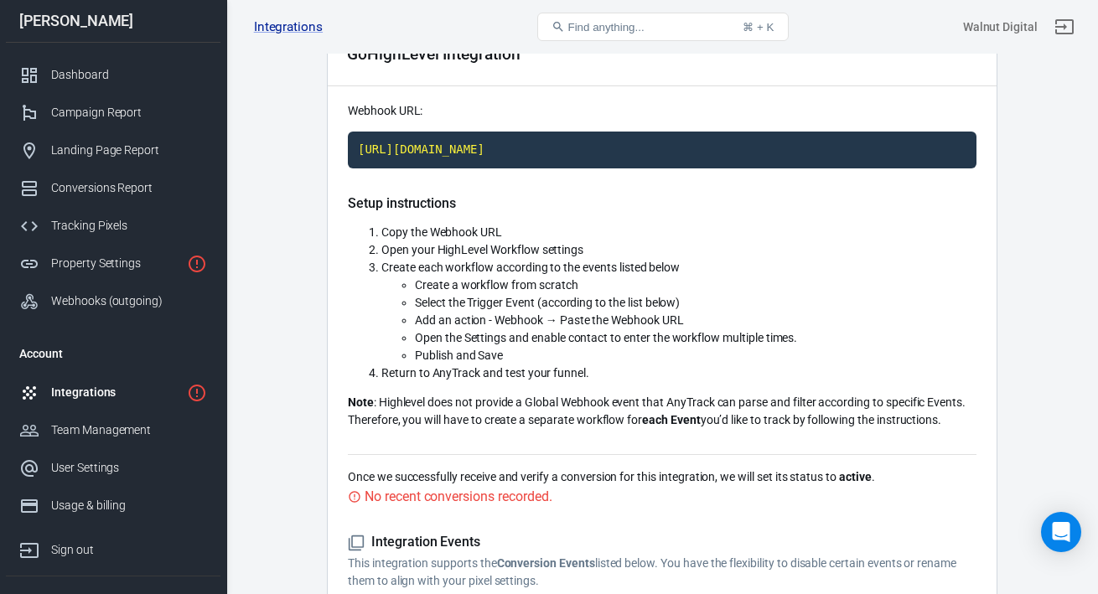
scroll to position [0, 0]
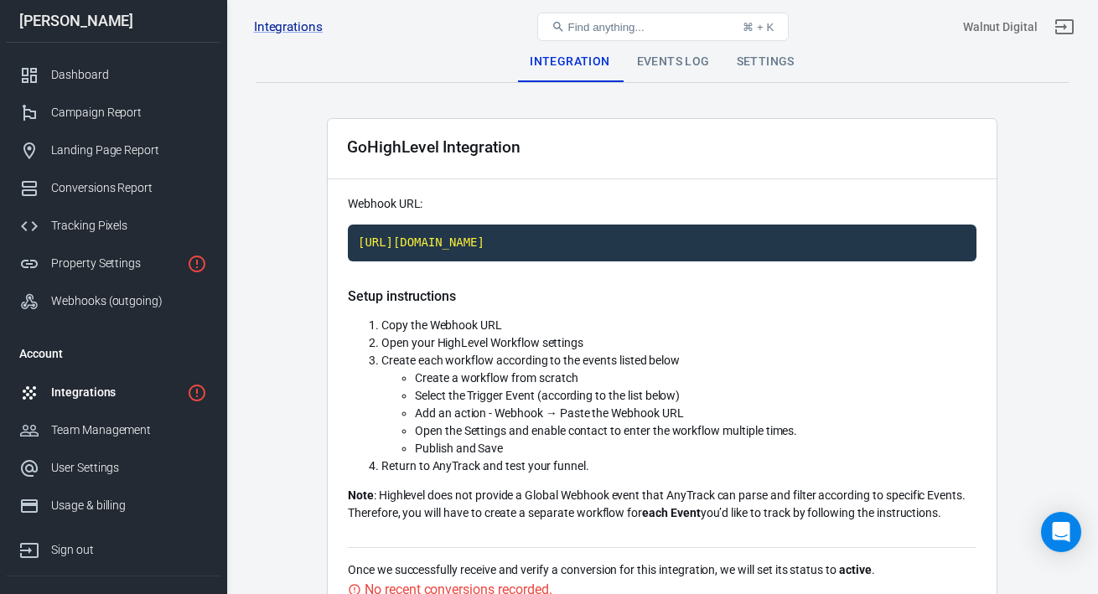
click at [676, 68] on div "Events Log" at bounding box center [673, 62] width 100 height 40
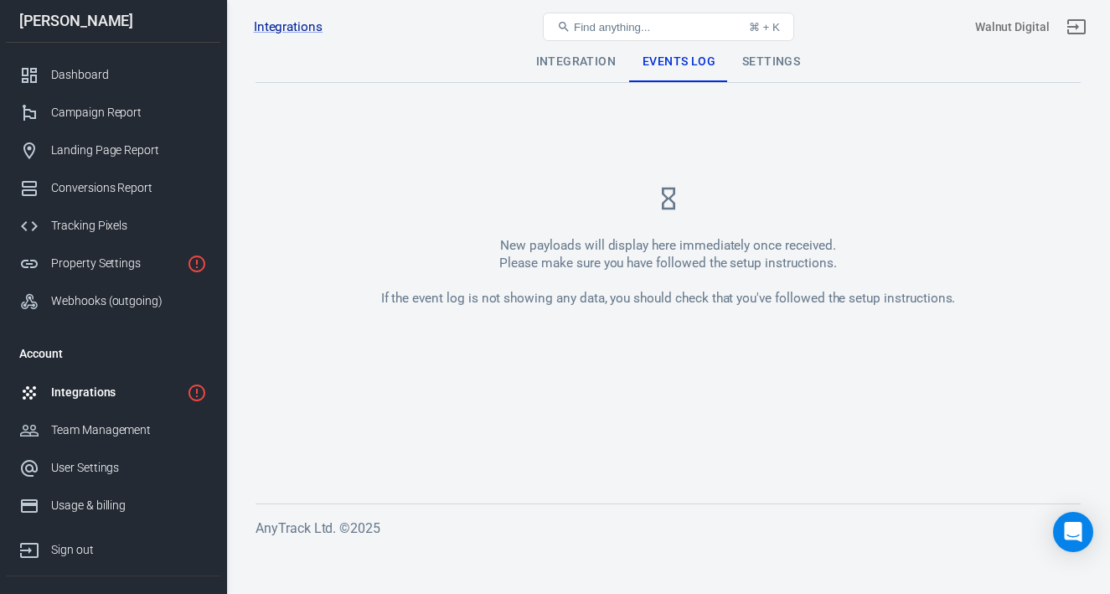
click at [762, 60] on div "Settings" at bounding box center [771, 62] width 85 height 40
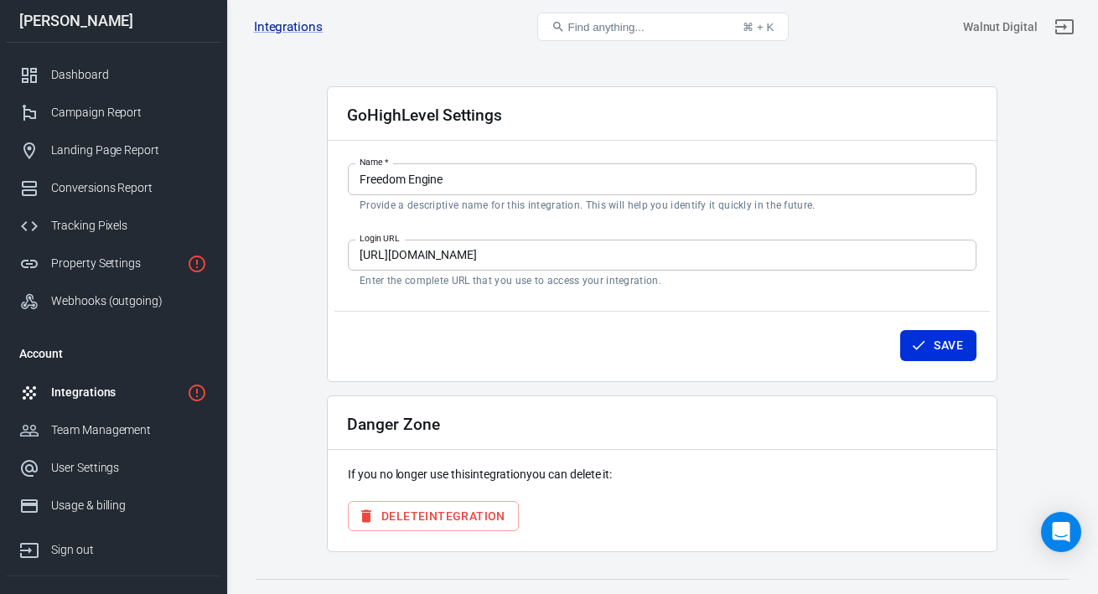
scroll to position [62, 0]
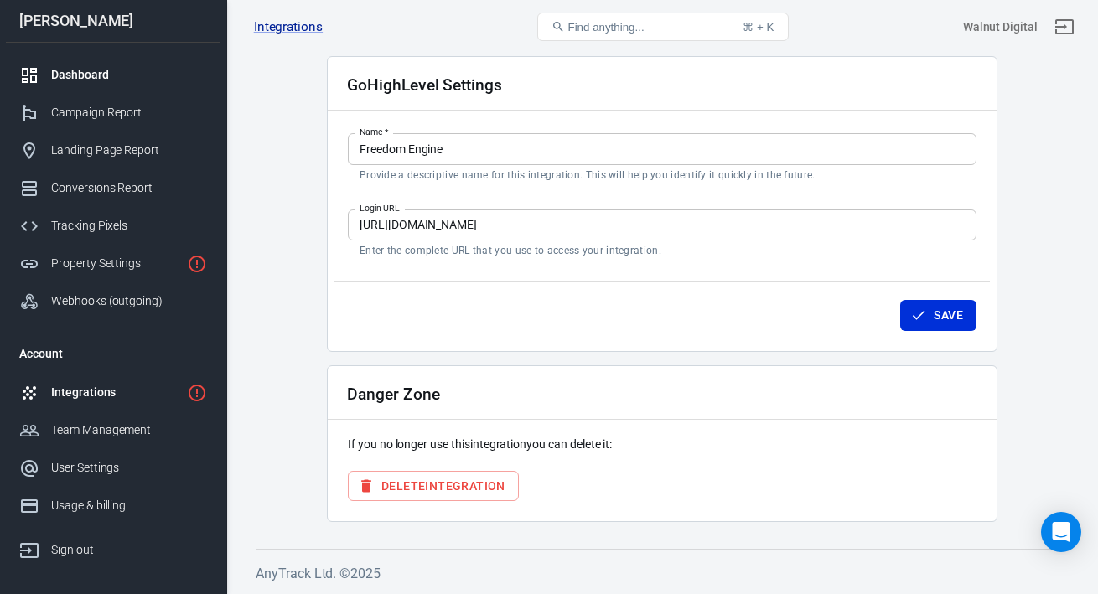
click at [73, 75] on div "Dashboard" at bounding box center [129, 75] width 156 height 18
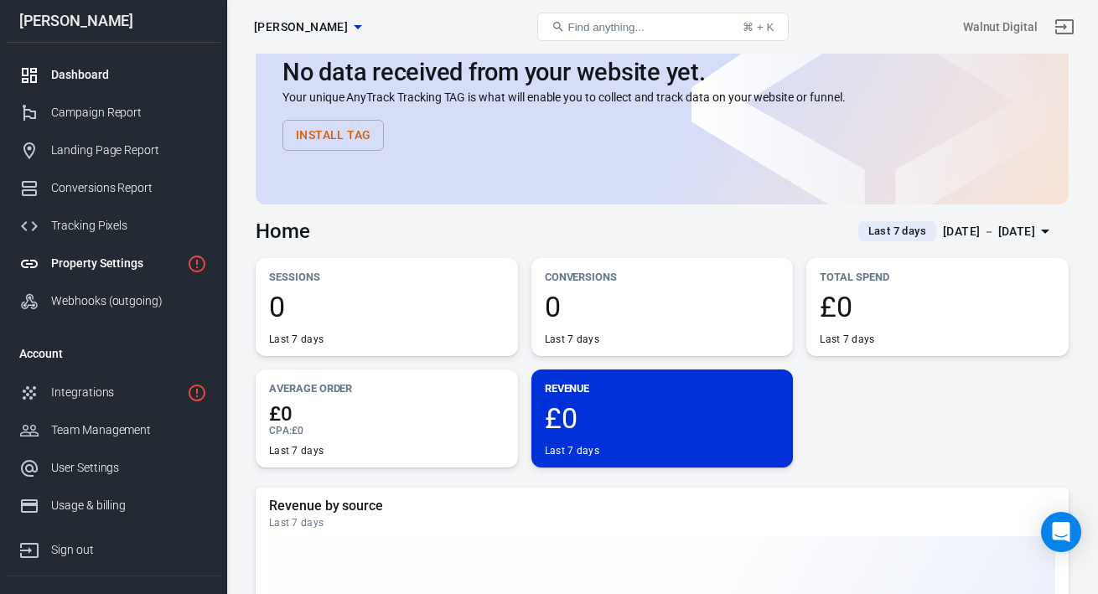
click at [87, 255] on div "Property Settings" at bounding box center [115, 264] width 129 height 18
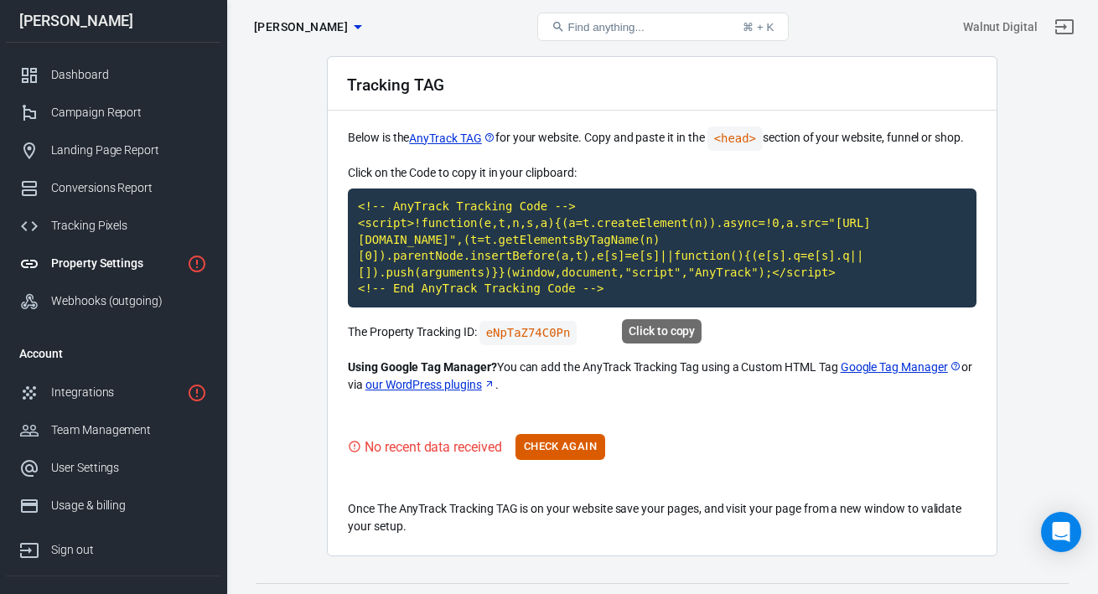
click at [503, 245] on code "<!-- AnyTrack Tracking Code --> <script>!function(e,t,n,s,a){(a=t.createElement…" at bounding box center [662, 248] width 628 height 119
click at [742, 341] on p "The Property Tracking ID: eNpTaZ74C0Pn" at bounding box center [662, 333] width 628 height 24
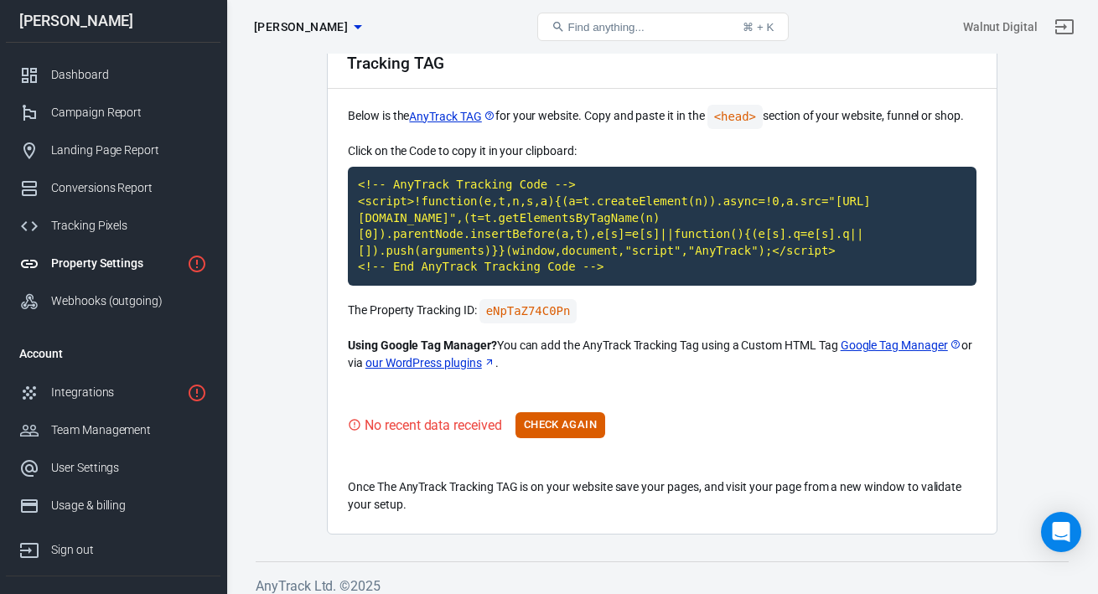
scroll to position [96, 0]
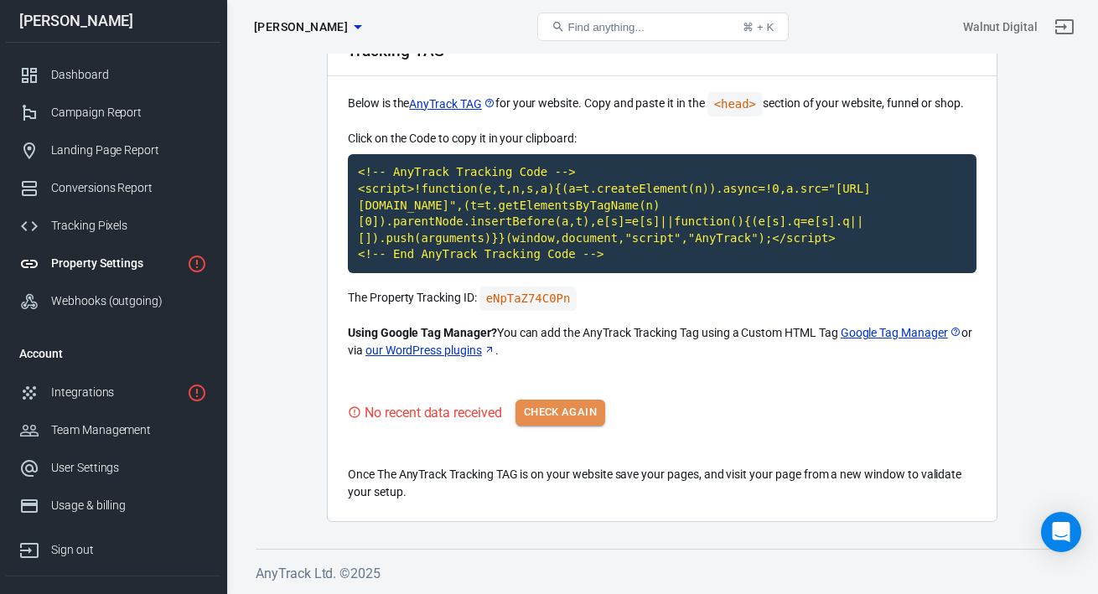
click at [562, 405] on button "Check Again" at bounding box center [560, 413] width 90 height 26
click at [559, 425] on button "Check Again" at bounding box center [560, 413] width 90 height 26
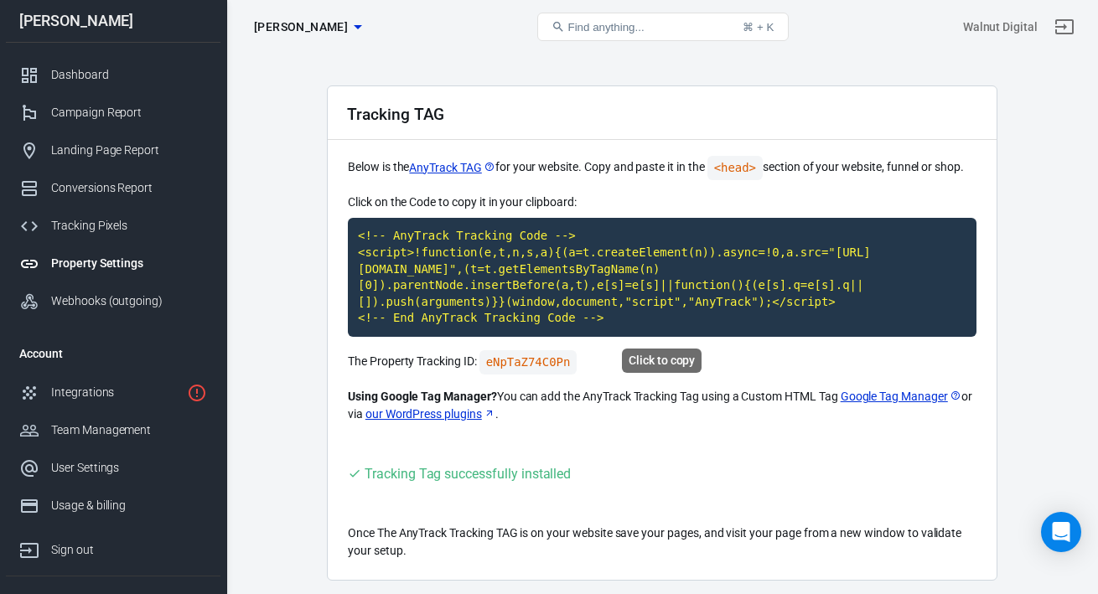
scroll to position [0, 0]
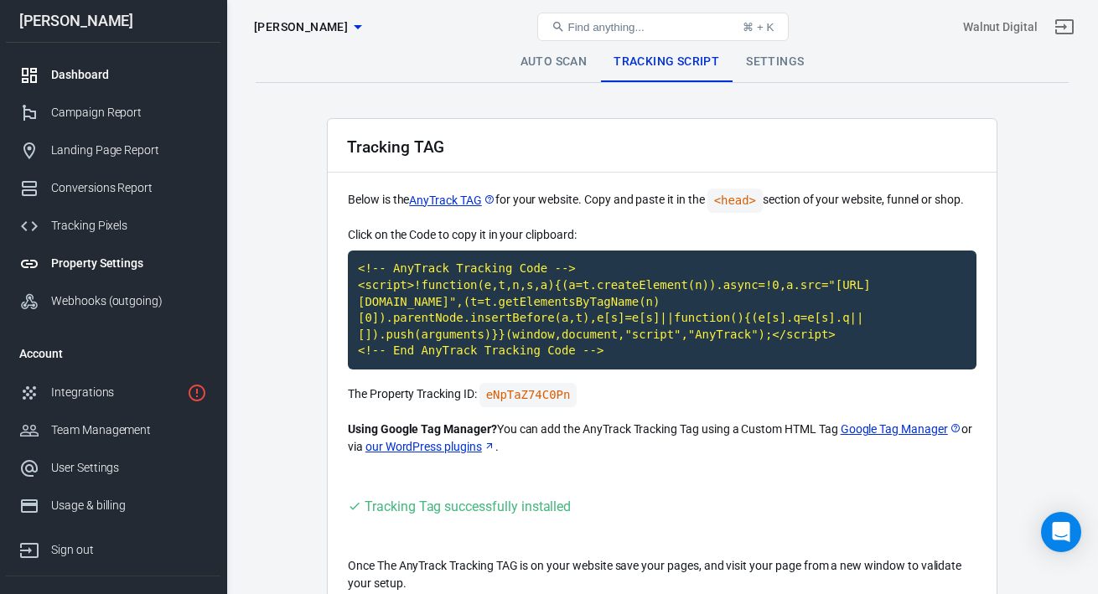
click at [63, 63] on link "Dashboard" at bounding box center [113, 75] width 214 height 38
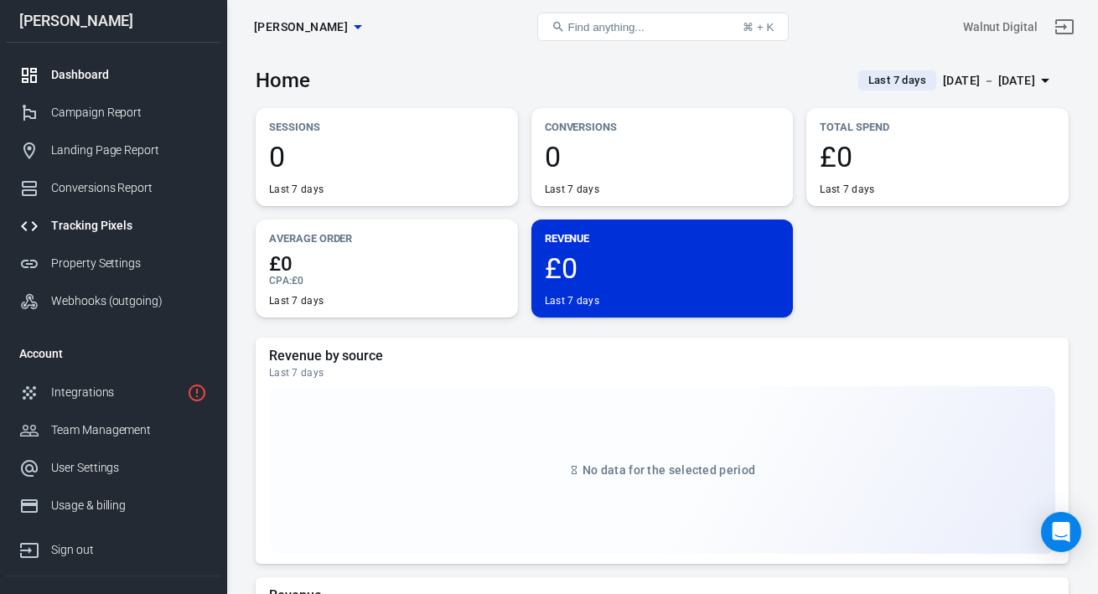
click at [125, 226] on div "Tracking Pixels" at bounding box center [129, 226] width 156 height 18
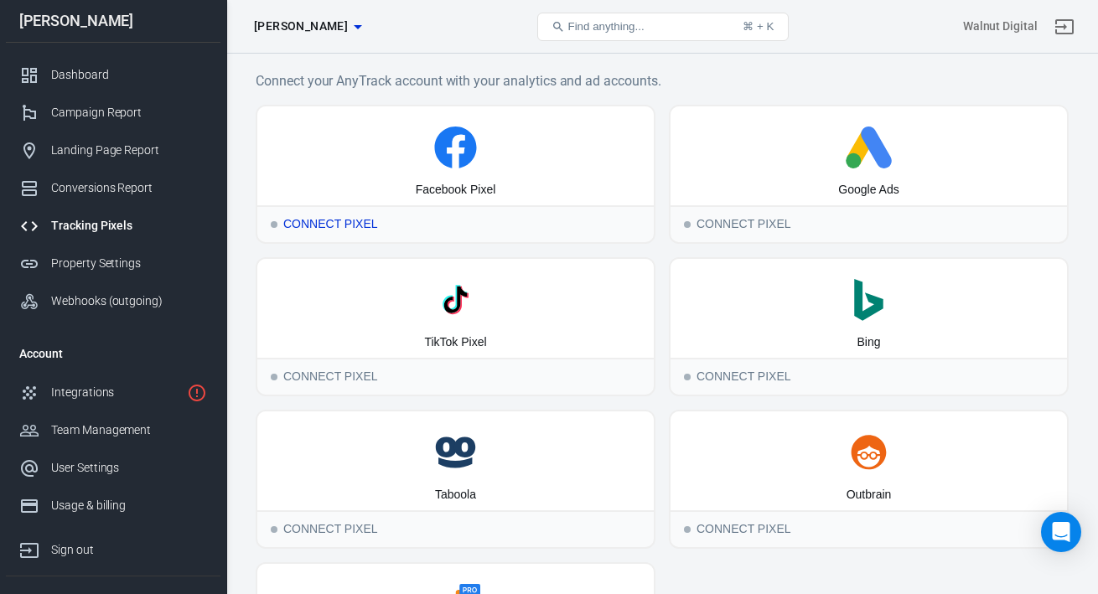
click at [415, 226] on div "Connect Pixel" at bounding box center [455, 223] width 396 height 37
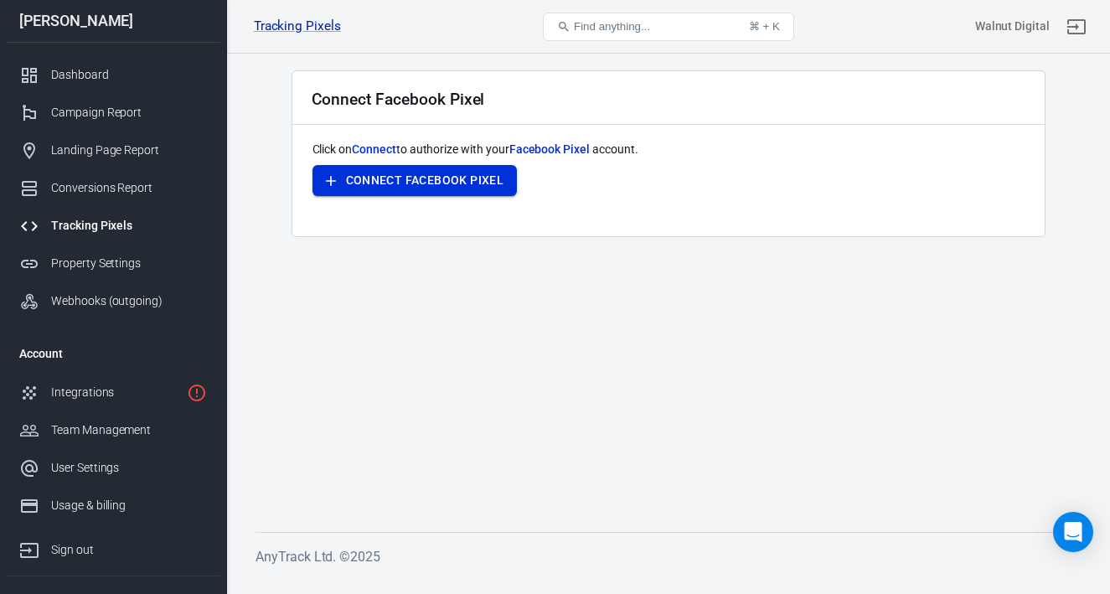
click at [408, 190] on button "Connect Facebook Pixel" at bounding box center [415, 180] width 205 height 31
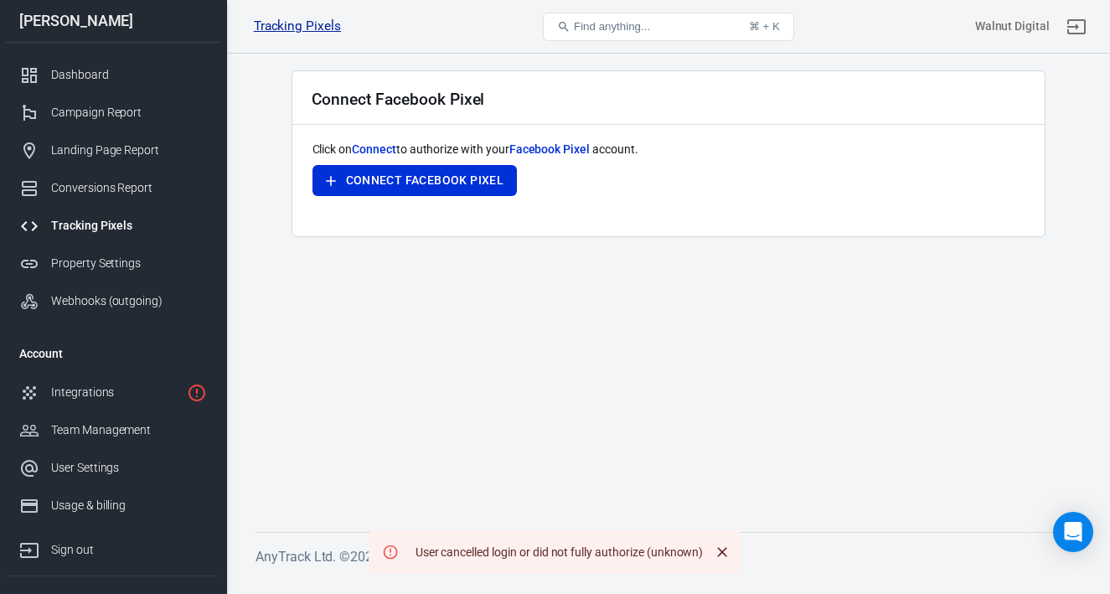
click at [325, 29] on link "Tracking Pixels" at bounding box center [297, 27] width 87 height 18
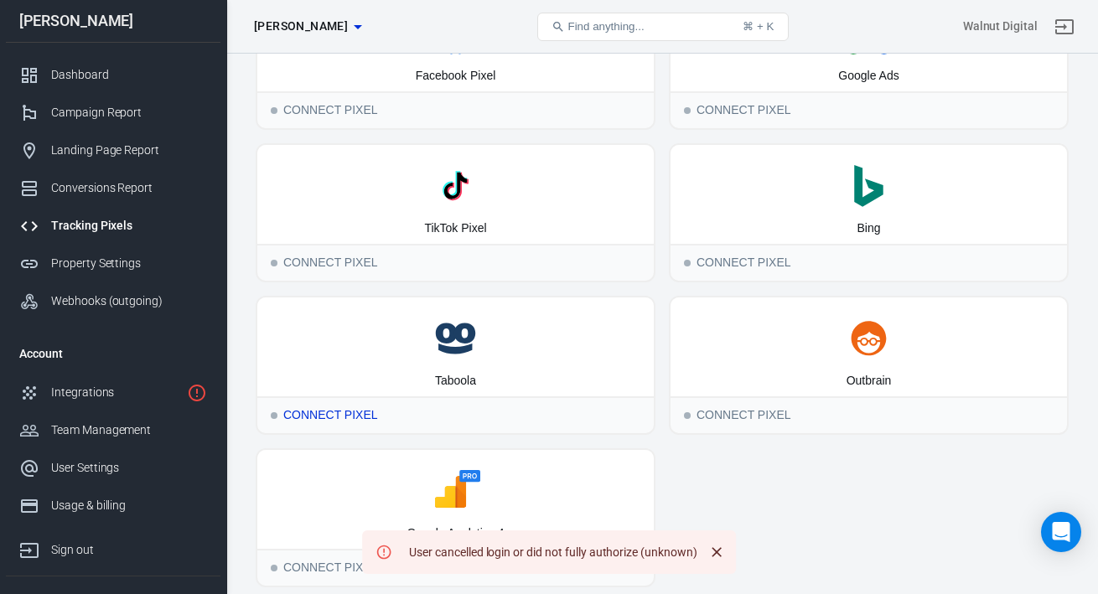
scroll to position [179, 0]
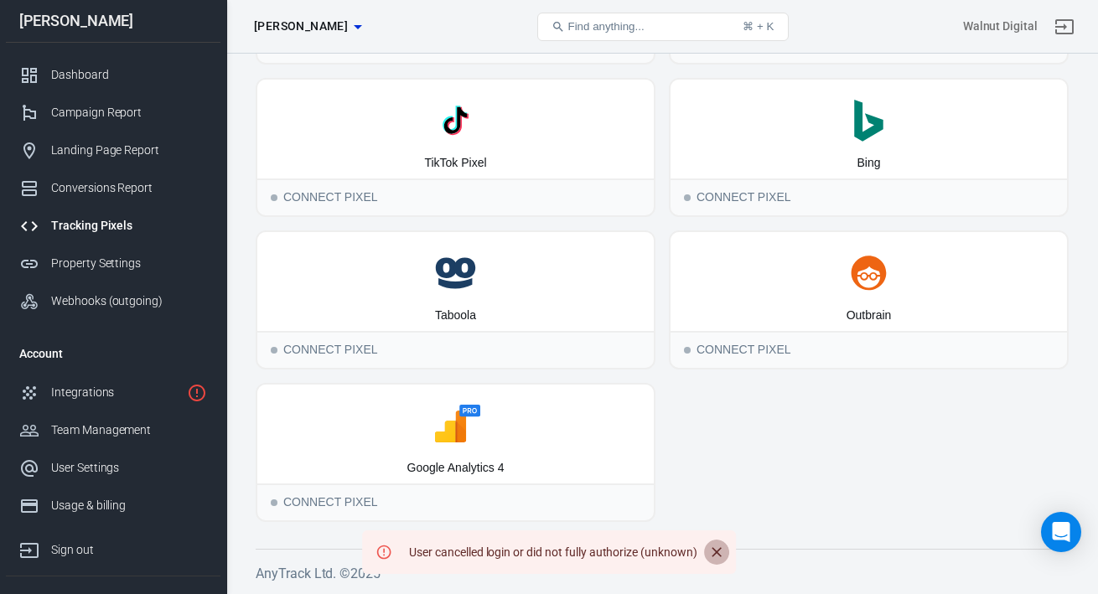
click at [724, 553] on icon "Close" at bounding box center [716, 552] width 17 height 17
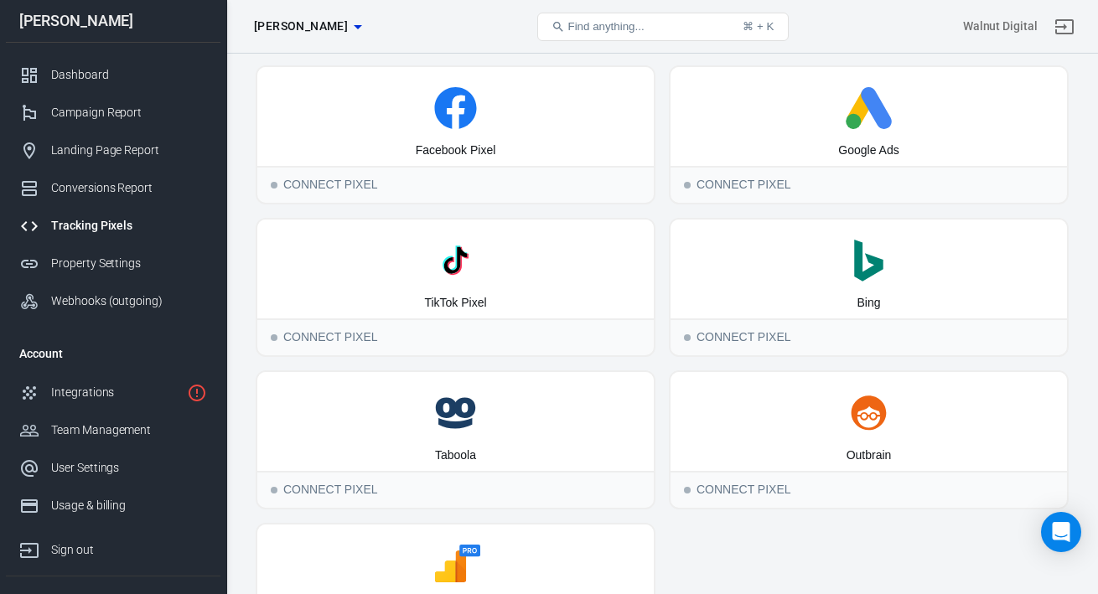
scroll to position [0, 0]
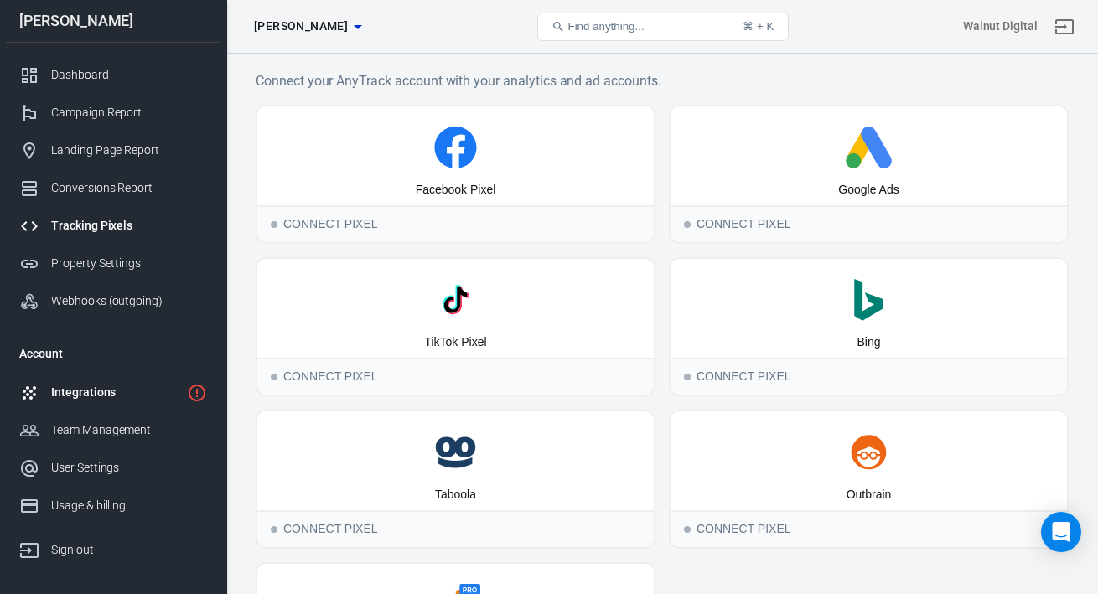
click at [136, 391] on div "Integrations" at bounding box center [115, 393] width 129 height 18
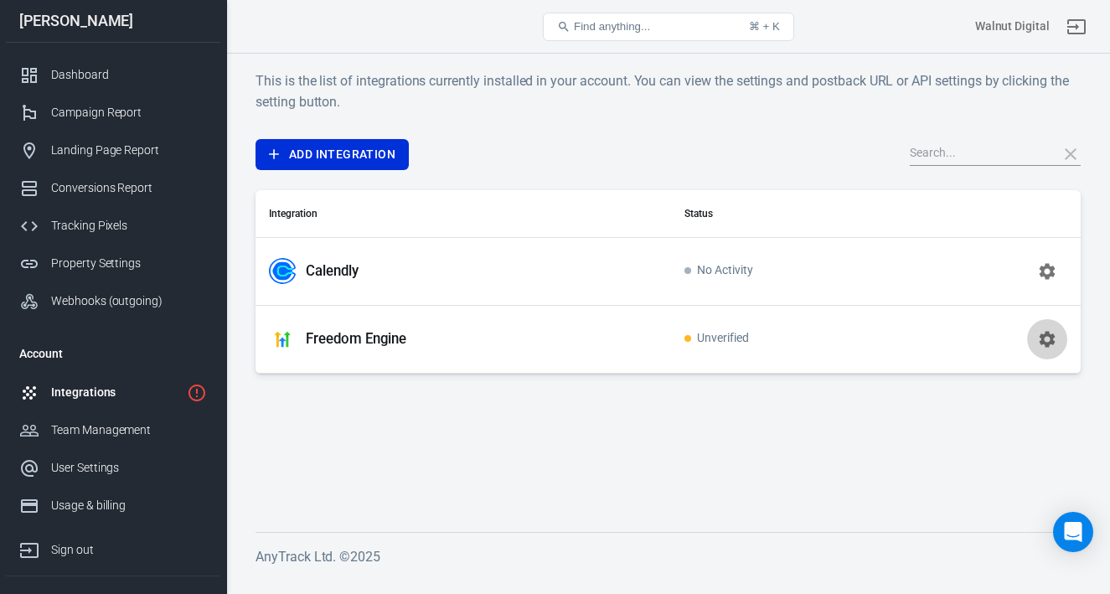
click at [1062, 328] on button "button" at bounding box center [1047, 339] width 40 height 40
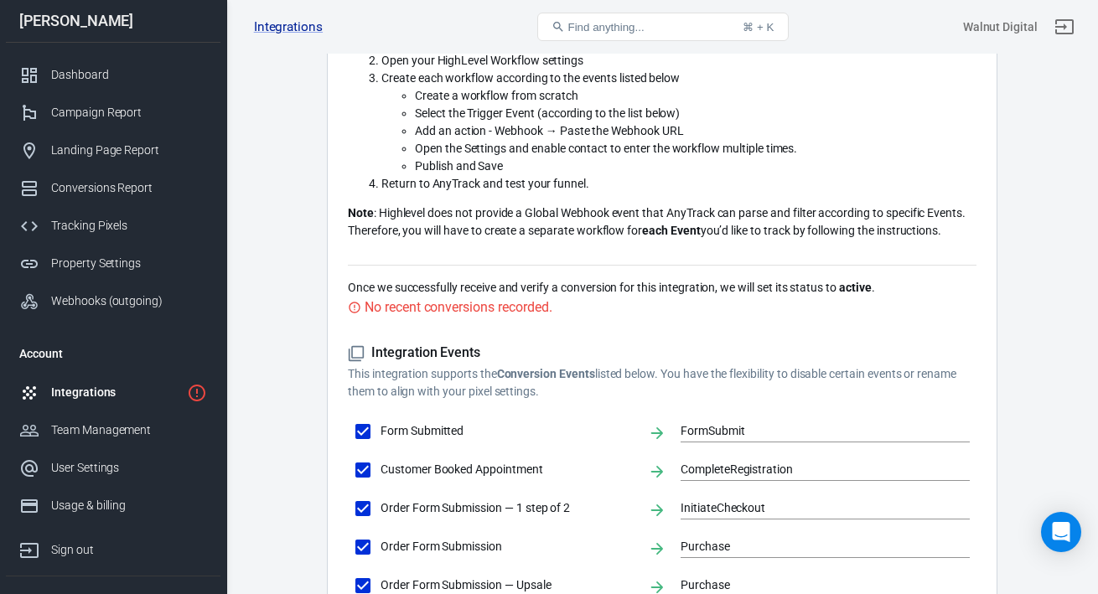
scroll to position [391, 0]
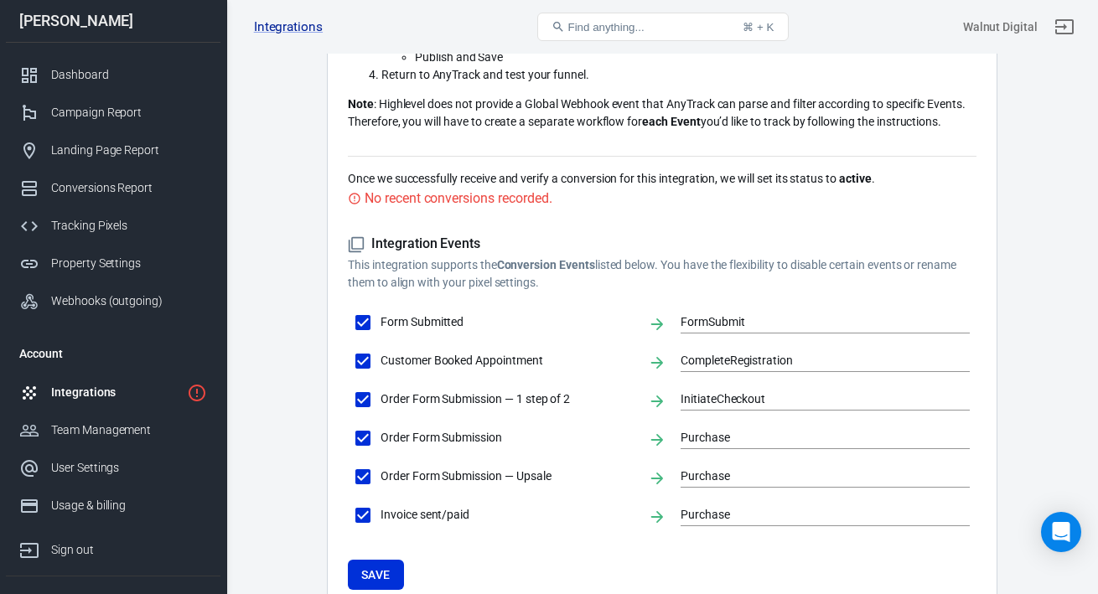
click at [351, 241] on icon at bounding box center [356, 244] width 17 height 17
click at [359, 241] on icon at bounding box center [356, 244] width 17 height 17
click at [392, 239] on h5 "Integration Events" at bounding box center [662, 244] width 628 height 18
click at [741, 397] on input "InitiateCheckout" at bounding box center [812, 399] width 264 height 21
click at [412, 400] on span "Order Form Submission — 1 step of 2" at bounding box center [507, 399] width 254 height 18
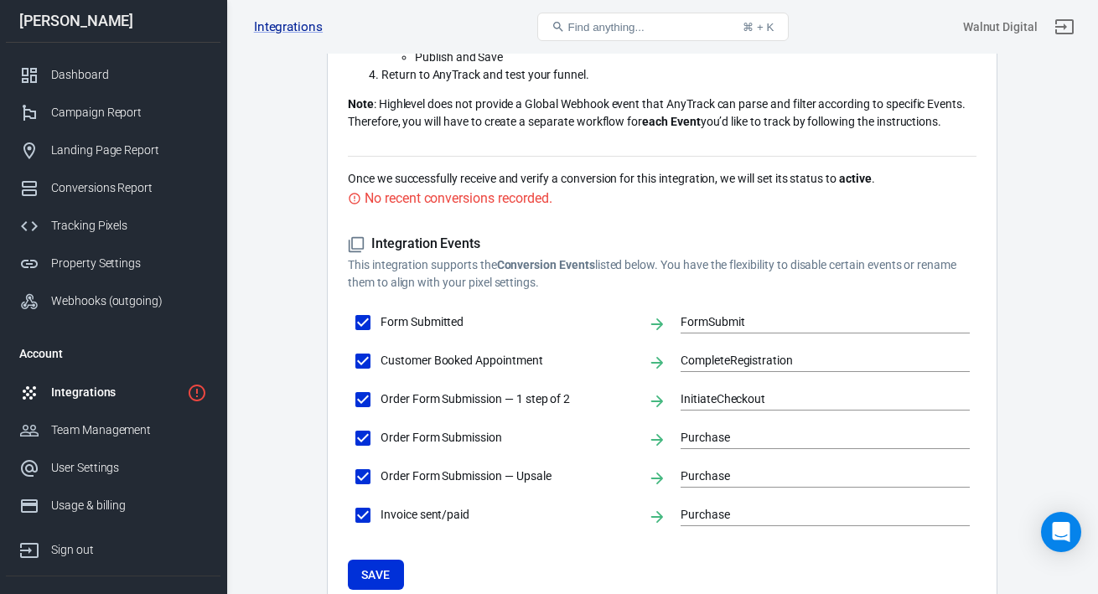
click at [380, 400] on input "Order Form Submission — 1 step of 2" at bounding box center [362, 399] width 35 height 35
checkbox input "false"
click at [412, 400] on span "Order Form Submission — 1 step of 2" at bounding box center [507, 399] width 254 height 18
click at [380, 400] on input "Order Form Submission — 1 step of 2" at bounding box center [362, 399] width 35 height 35
checkbox input "true"
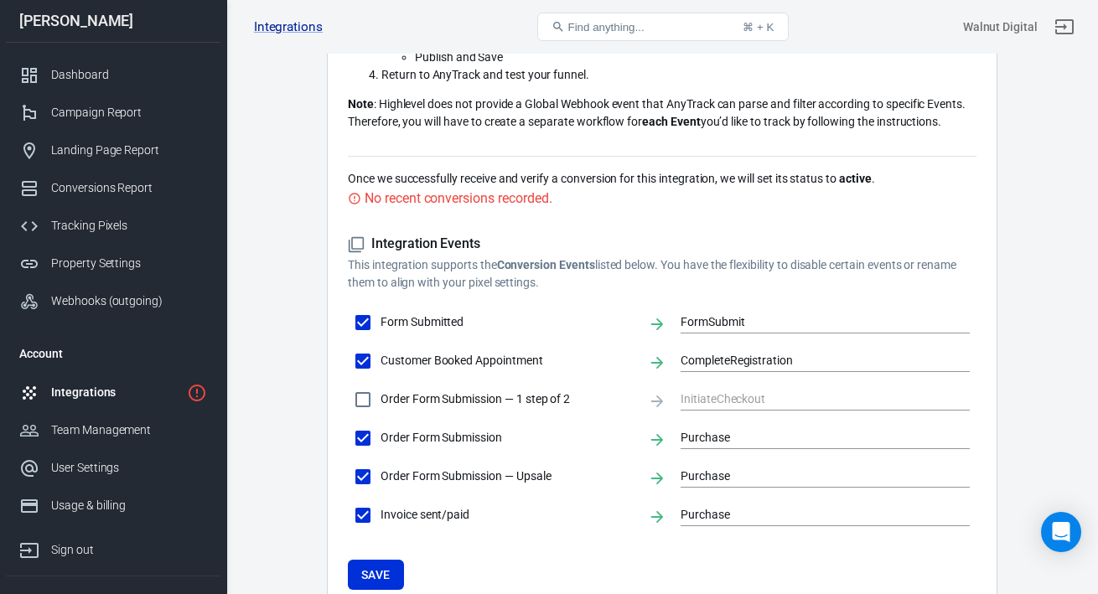
type input "InitiateCheckout"
click at [297, 381] on main "Integration Events Log Settings GoHighLevel Integration Webhook URL: https://t1…" at bounding box center [662, 144] width 813 height 987
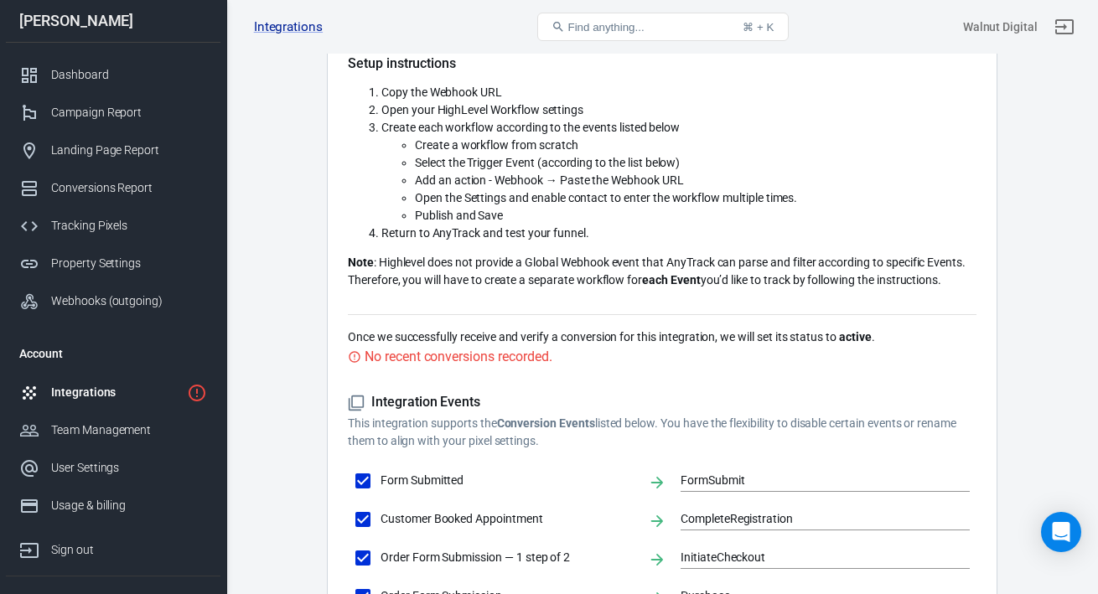
scroll to position [195, 0]
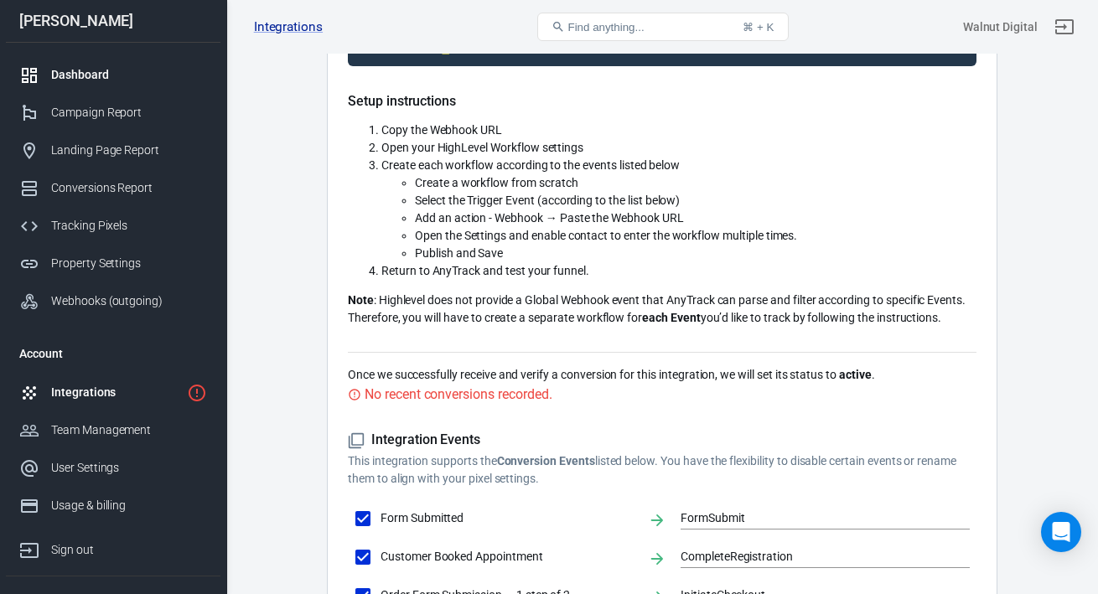
click at [59, 89] on link "Dashboard" at bounding box center [113, 75] width 214 height 38
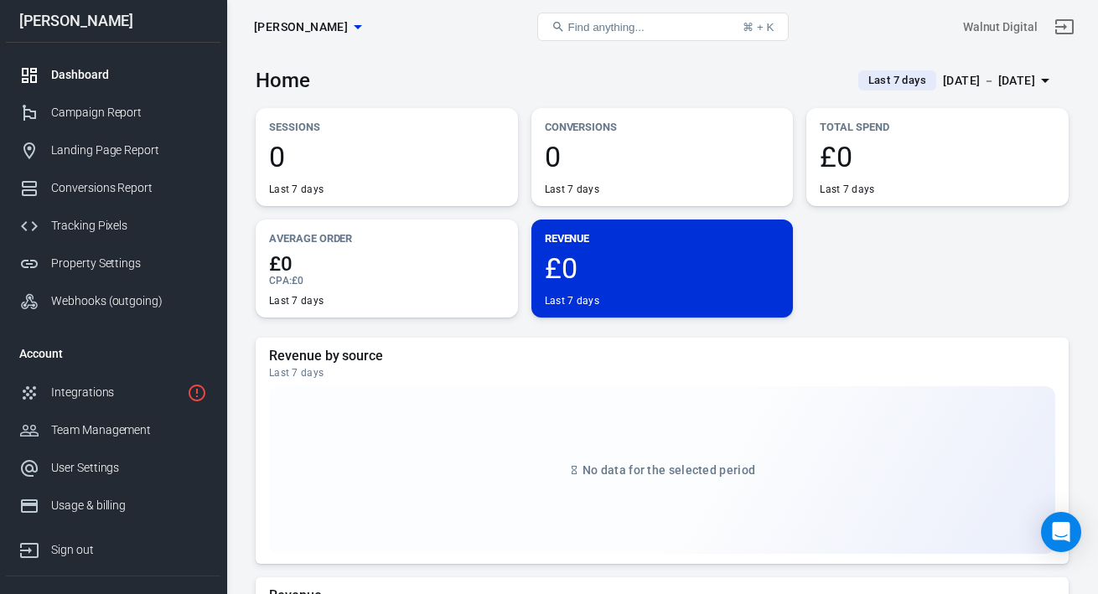
click at [861, 85] on span "Last 7 days" at bounding box center [896, 80] width 71 height 17
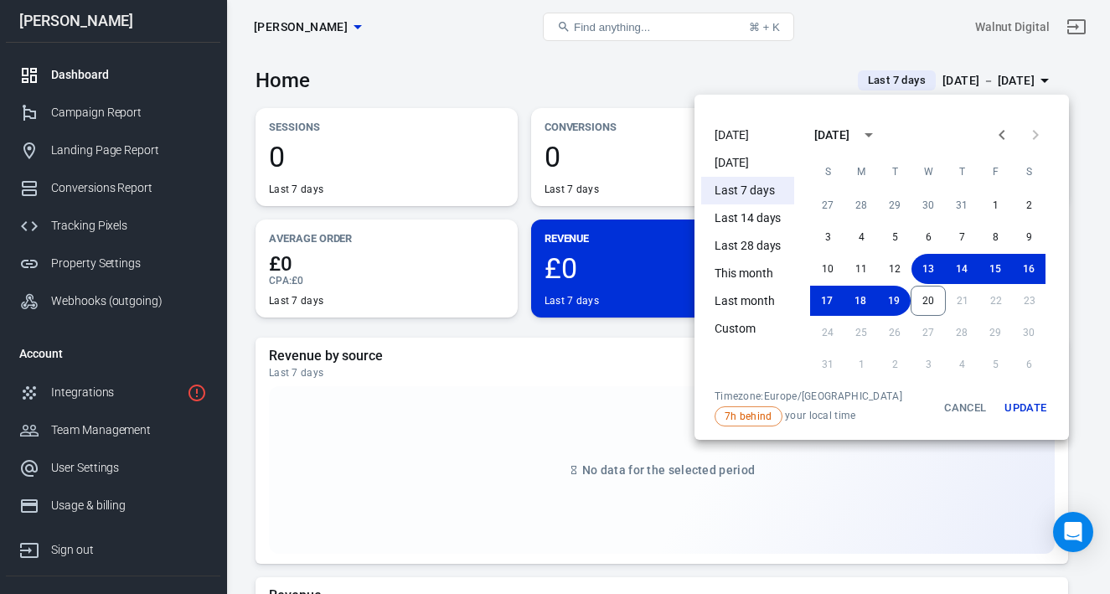
click at [745, 140] on li "Today" at bounding box center [747, 135] width 93 height 28
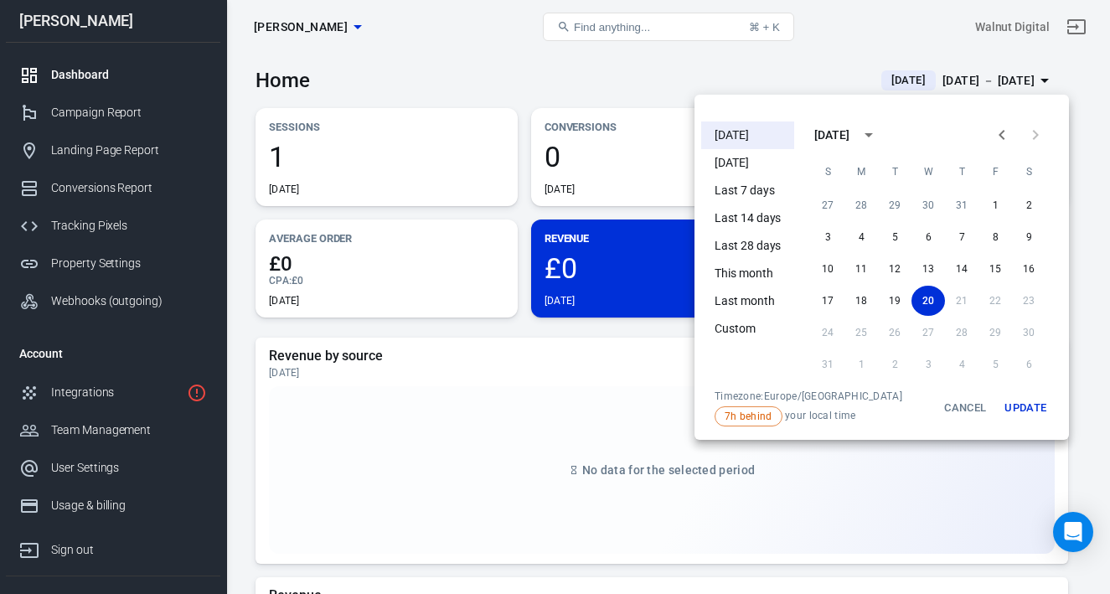
click at [537, 79] on div at bounding box center [555, 297] width 1110 height 594
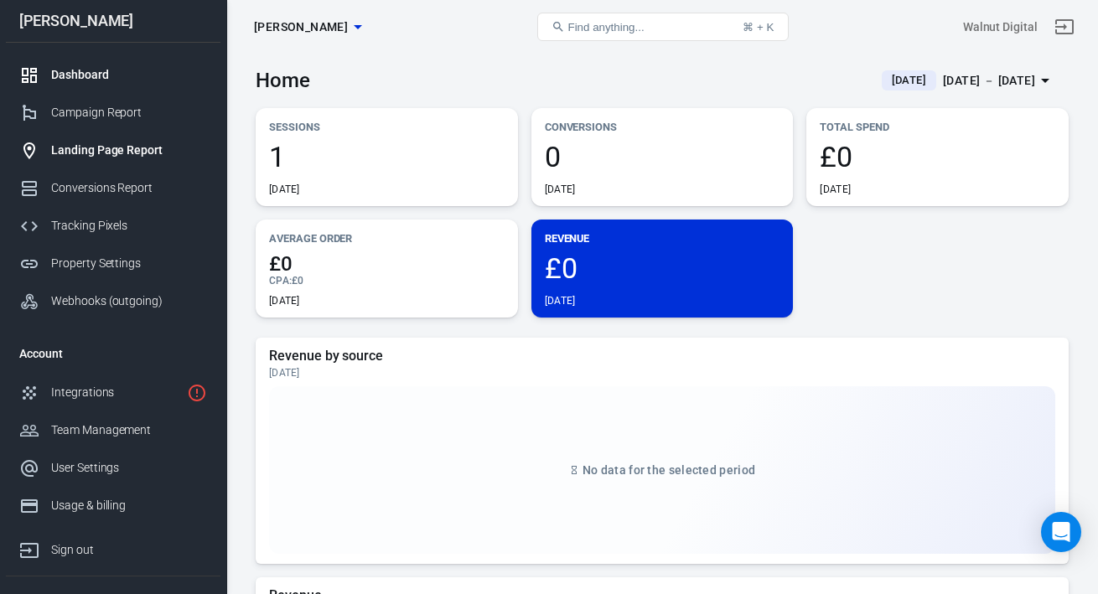
click at [113, 140] on link "Landing Page Report" at bounding box center [113, 151] width 214 height 38
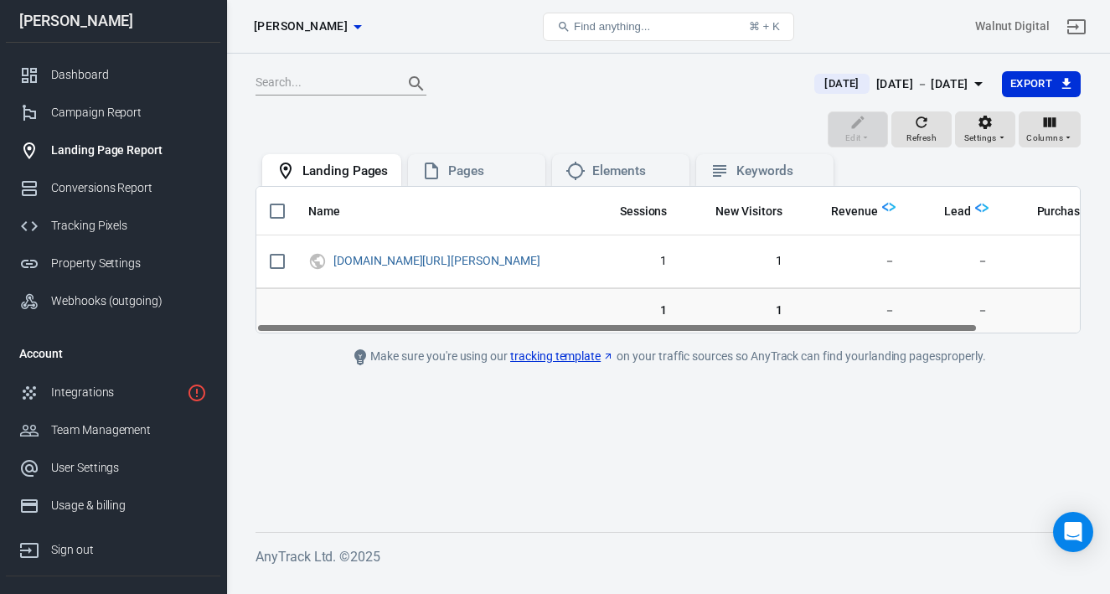
drag, startPoint x: 501, startPoint y: 325, endPoint x: 404, endPoint y: 330, distance: 97.3
click at [404, 330] on div "Name Sessions New Visitors Revenue Lead Purchase OutboundClick drcoletrades.com…" at bounding box center [668, 260] width 824 height 146
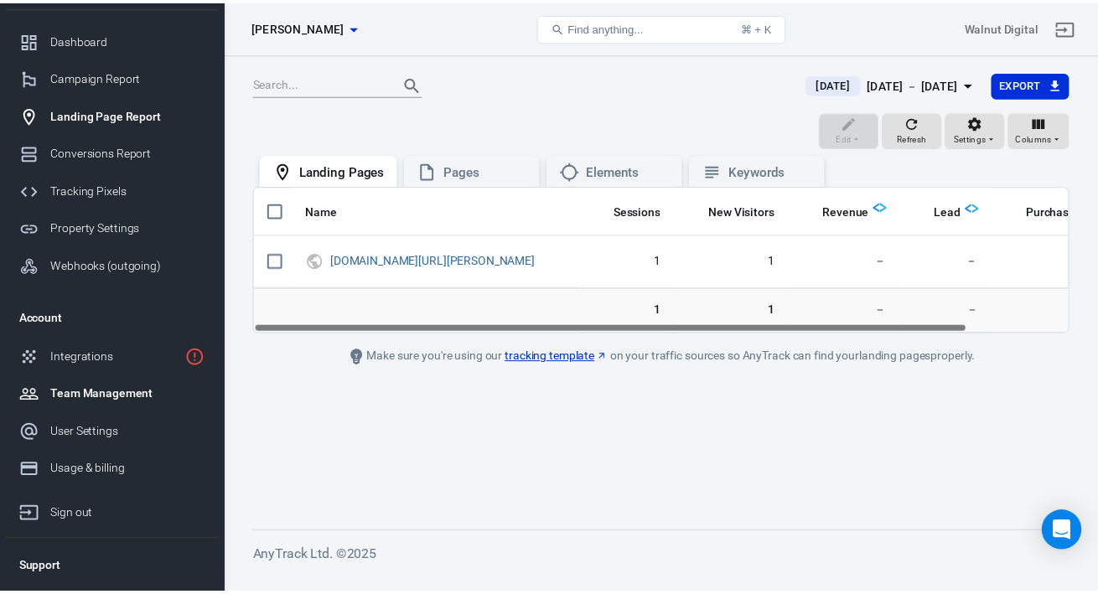
scroll to position [67, 0]
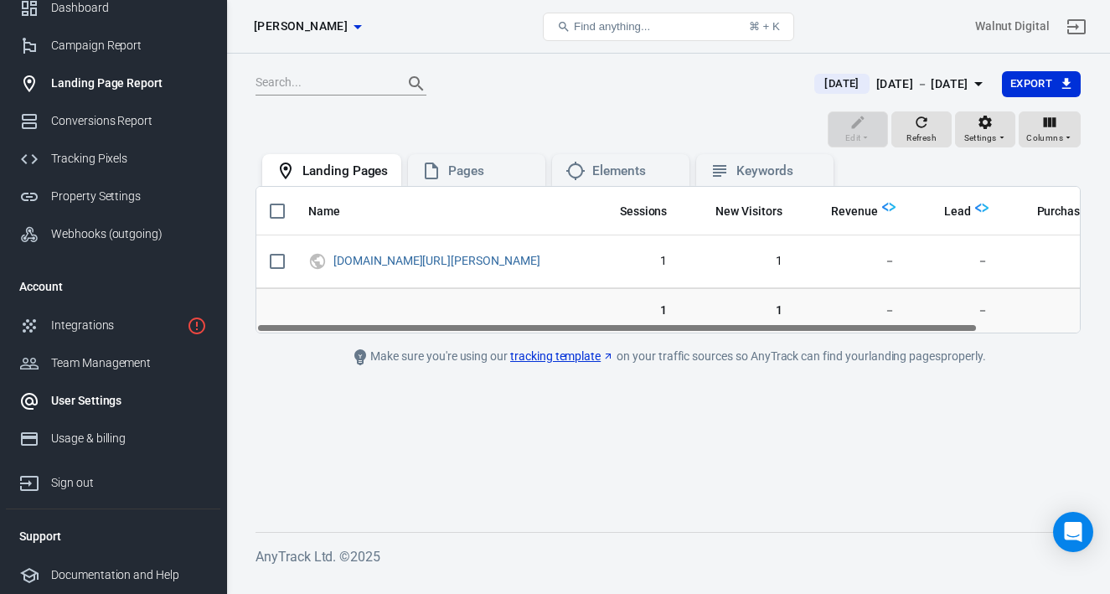
click at [114, 395] on div "User Settings" at bounding box center [129, 401] width 156 height 18
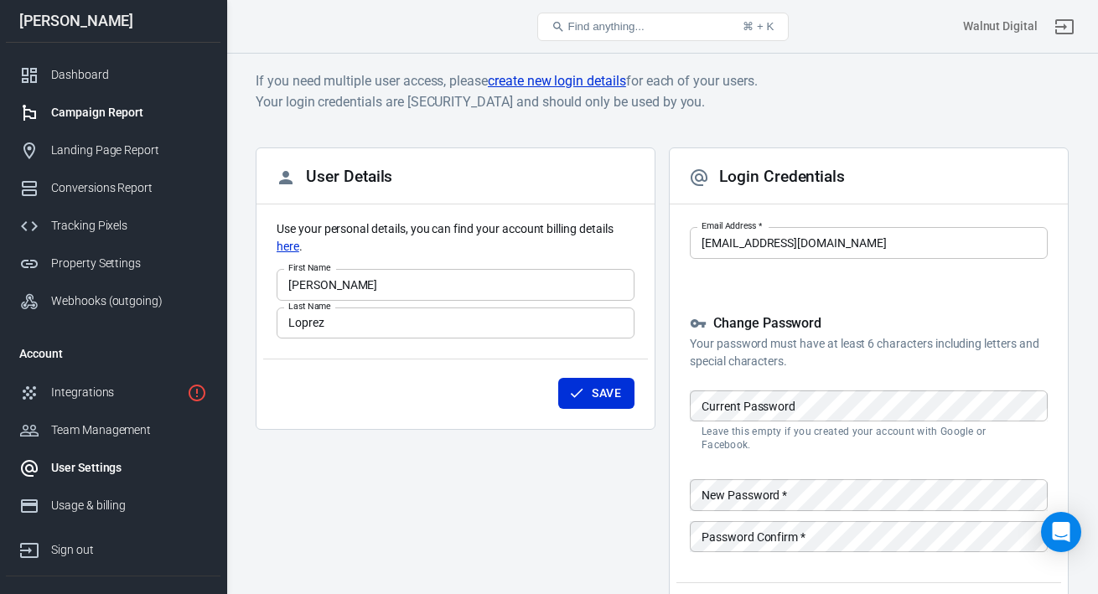
click at [104, 105] on div "Campaign Report" at bounding box center [129, 113] width 156 height 18
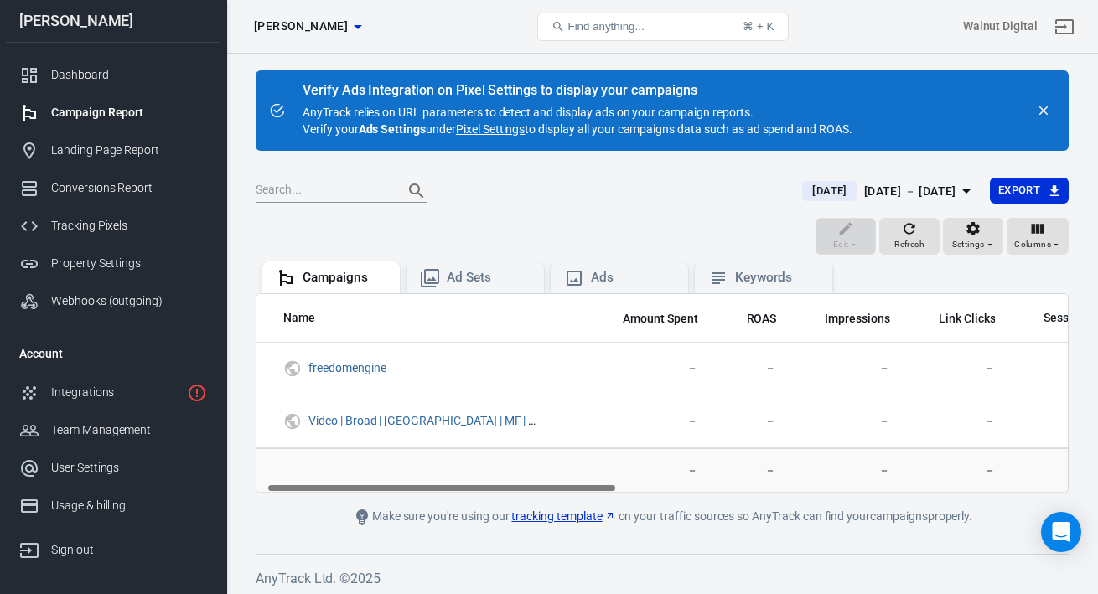
click at [530, 482] on div "Name Amount Spent ROAS Impressions Link Clicks Sessions Lead Purchase Revenue A…" at bounding box center [662, 393] width 813 height 200
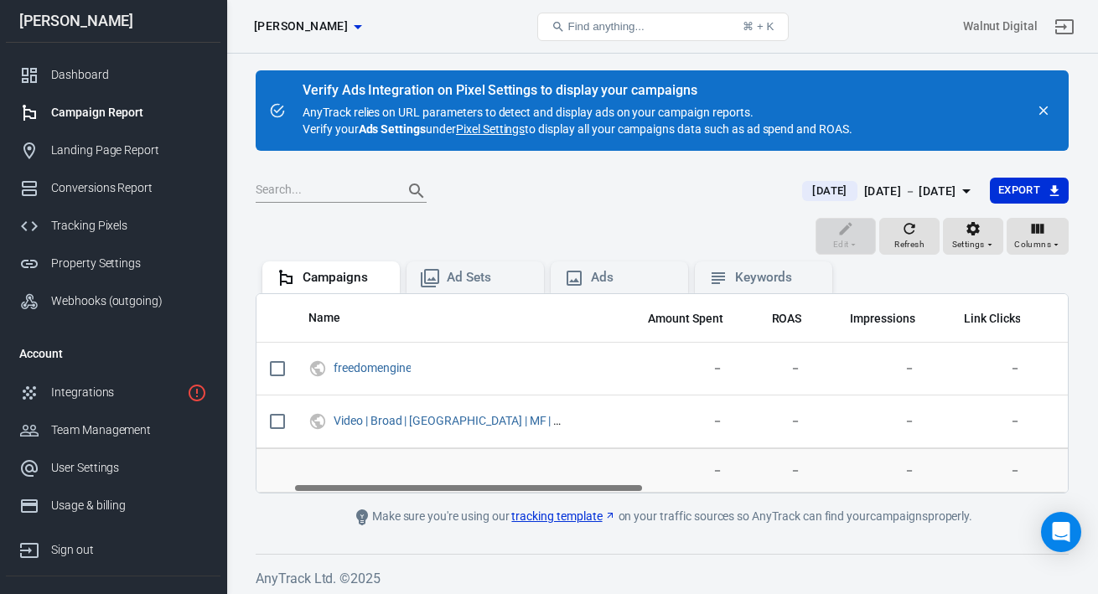
drag, startPoint x: 577, startPoint y: 487, endPoint x: 554, endPoint y: 469, distance: 29.3
click at [555, 470] on div "Name Amount Spent ROAS Impressions Link Clicks Sessions Lead Purchase Revenue A…" at bounding box center [662, 393] width 813 height 200
click at [77, 76] on div "Dashboard" at bounding box center [129, 75] width 156 height 18
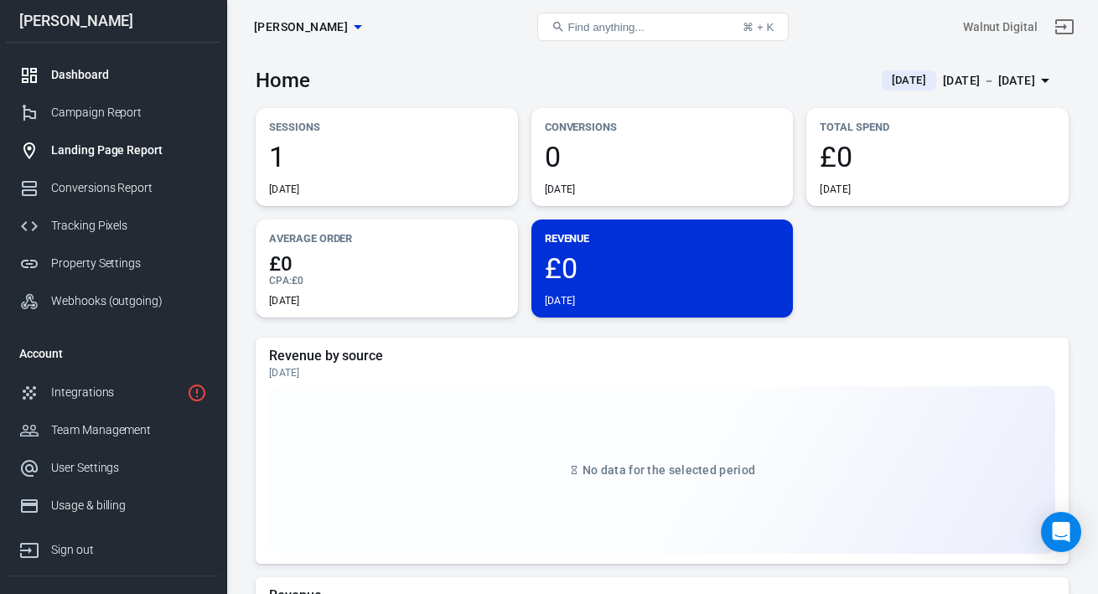
click at [204, 148] on div "Landing Page Report" at bounding box center [129, 151] width 156 height 18
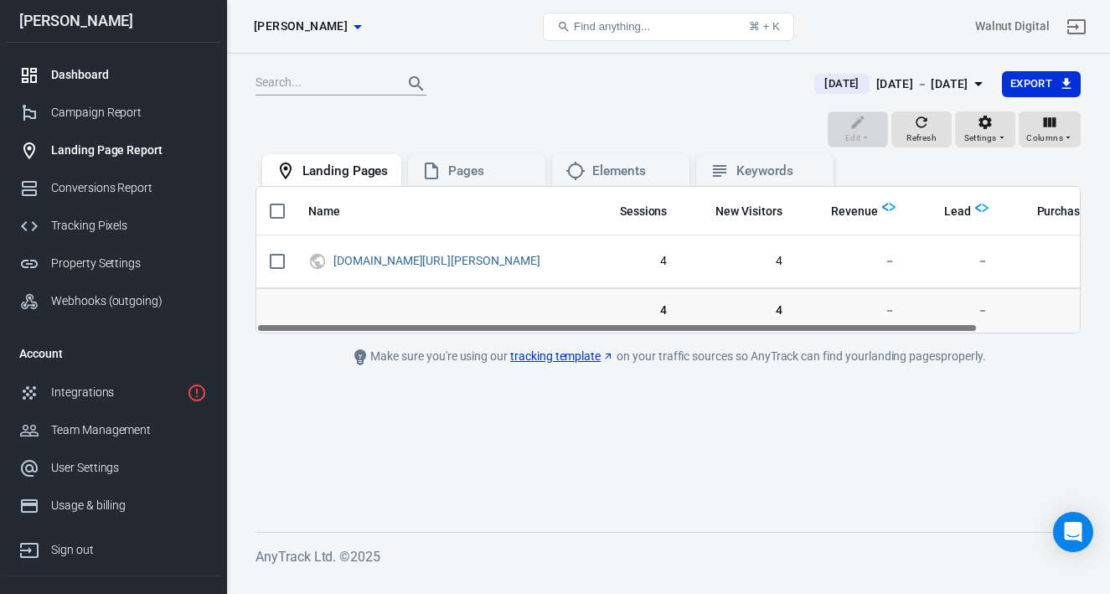
click at [105, 75] on div "Dashboard" at bounding box center [129, 75] width 156 height 18
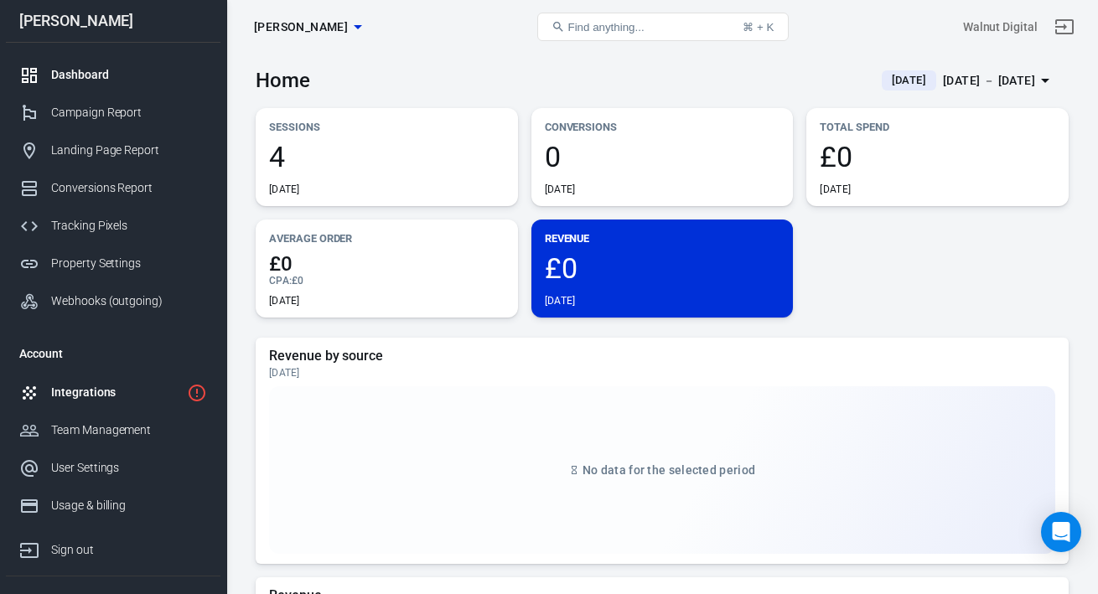
click at [72, 394] on div "Integrations" at bounding box center [115, 393] width 129 height 18
